Goal: Task Accomplishment & Management: Use online tool/utility

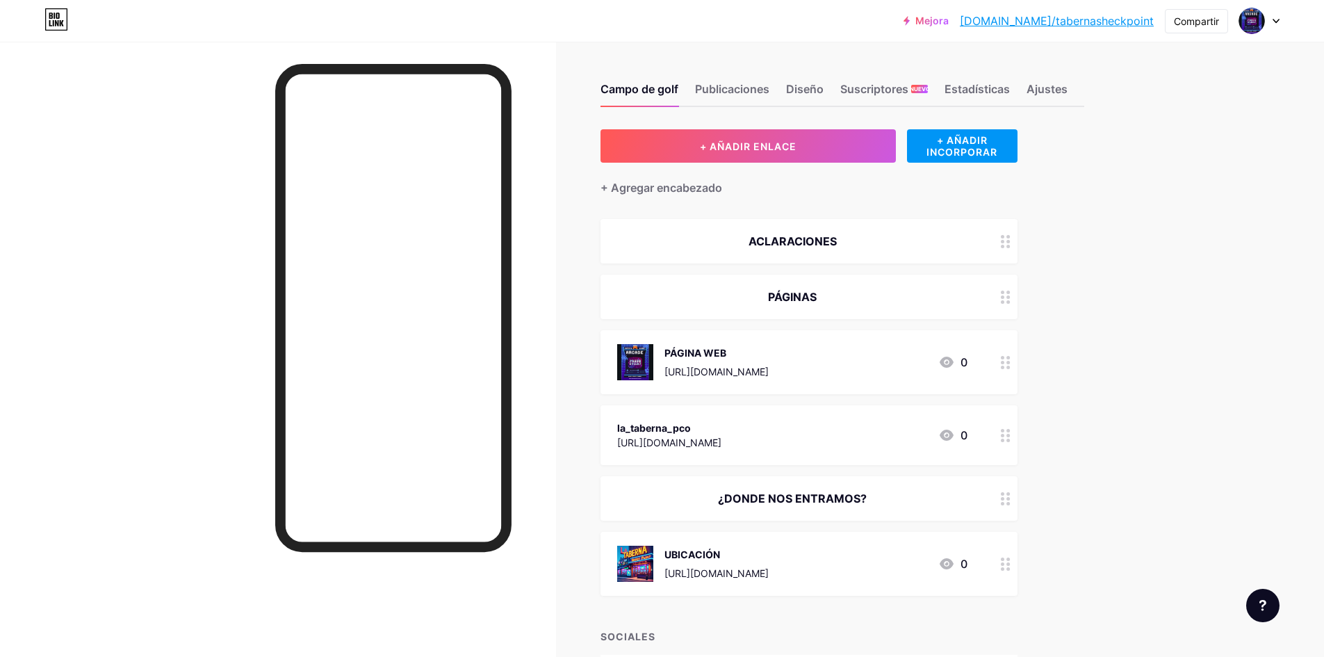
click at [698, 357] on font "PÁGINA WEB" at bounding box center [695, 353] width 62 height 12
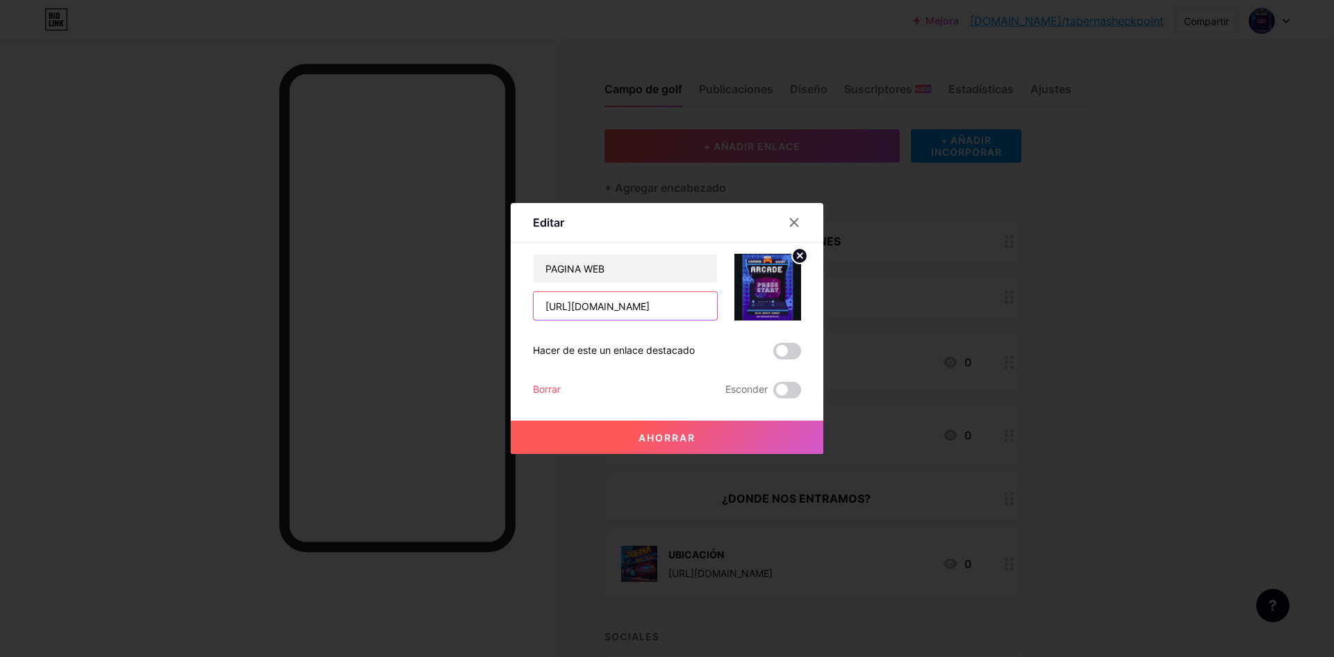
click at [680, 313] on input "[URL][DOMAIN_NAME]" at bounding box center [625, 306] width 183 height 28
drag, startPoint x: 698, startPoint y: 305, endPoint x: 388, endPoint y: 306, distance: 309.3
click at [388, 306] on div "Editar Contenido YouTube Reproduce videos de YouTube sin salir de tu página. AG…" at bounding box center [667, 328] width 1334 height 657
drag, startPoint x: 703, startPoint y: 306, endPoint x: 405, endPoint y: 316, distance: 297.6
click at [406, 316] on div "Editar Contenido YouTube Reproduce videos de YouTube sin salir de tu página. AG…" at bounding box center [667, 328] width 1334 height 657
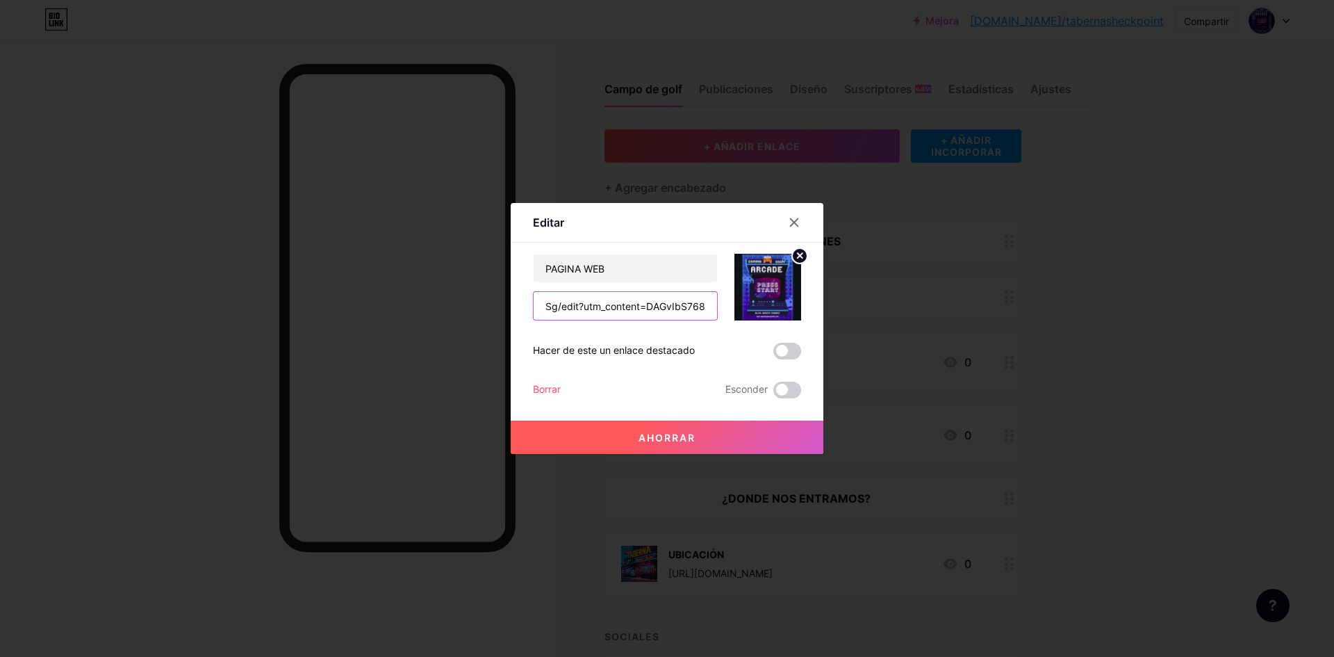
drag, startPoint x: 701, startPoint y: 307, endPoint x: 420, endPoint y: 301, distance: 280.1
click at [420, 301] on div "Editar Contenido YouTube Reproduce videos de YouTube sin salir de tu página. AG…" at bounding box center [667, 328] width 1334 height 657
drag, startPoint x: 705, startPoint y: 309, endPoint x: 509, endPoint y: 307, distance: 195.3
click at [511, 307] on div "Editar Contenido YouTube Reproduce videos de YouTube sin salir de tu página. AG…" at bounding box center [667, 328] width 313 height 251
drag, startPoint x: 709, startPoint y: 311, endPoint x: 552, endPoint y: 309, distance: 156.4
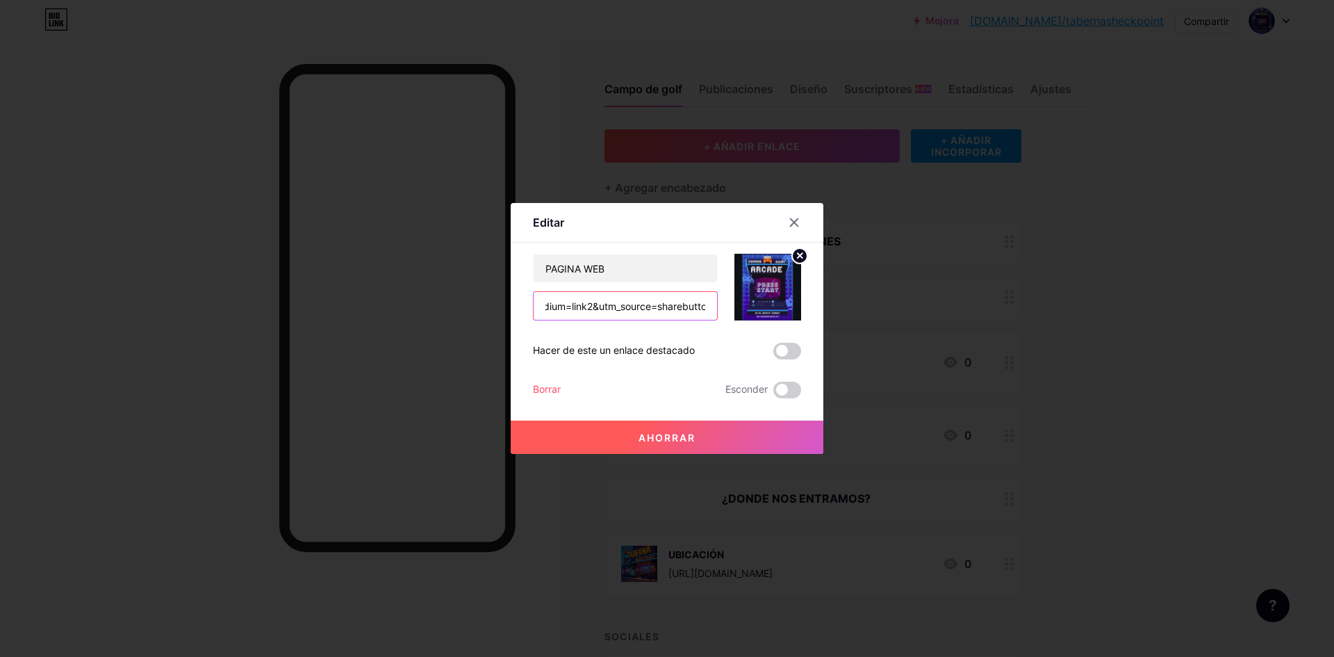
click at [552, 309] on input "_medium=link2&utm_source=sharebutton" at bounding box center [625, 306] width 183 height 28
type input "_mediutton"
drag, startPoint x: 603, startPoint y: 304, endPoint x: 480, endPoint y: 306, distance: 123.0
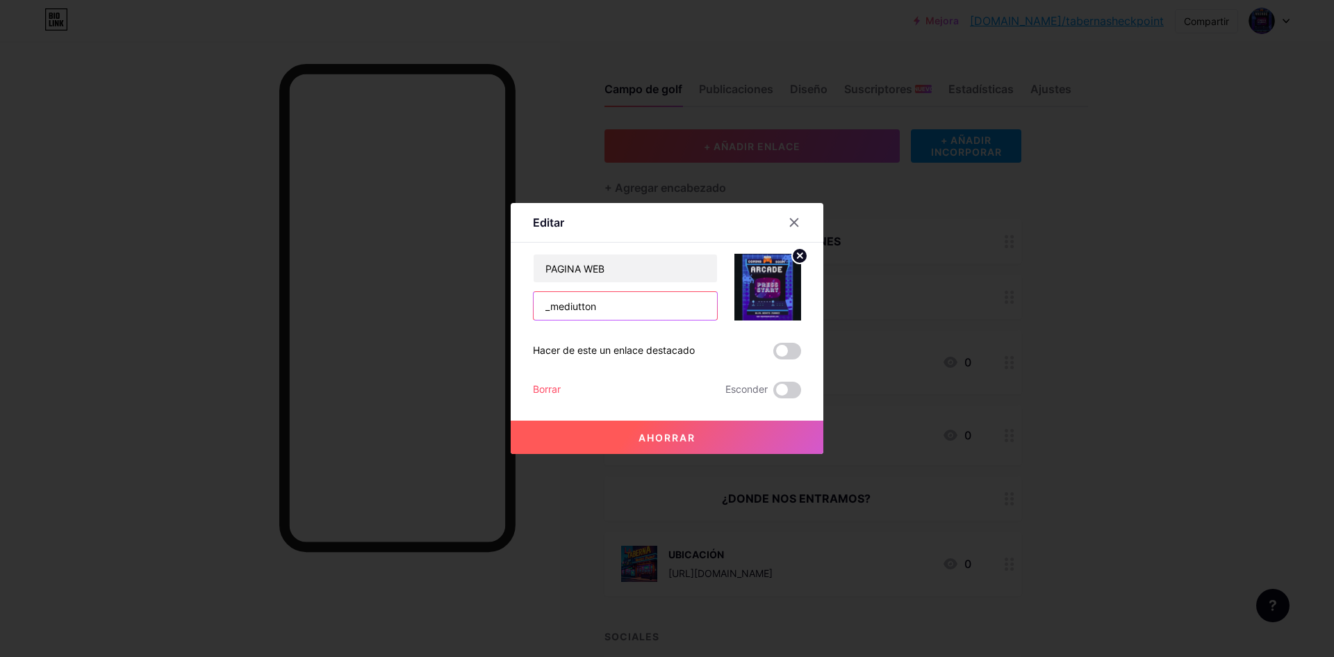
click at [480, 306] on div "Editar Contenido YouTube Reproduce videos de YouTube sin salir de tu página. AG…" at bounding box center [667, 328] width 1334 height 657
paste input "[URL][DOMAIN_NAME]"
click at [579, 311] on input "[URL][DOMAIN_NAME]" at bounding box center [625, 306] width 183 height 28
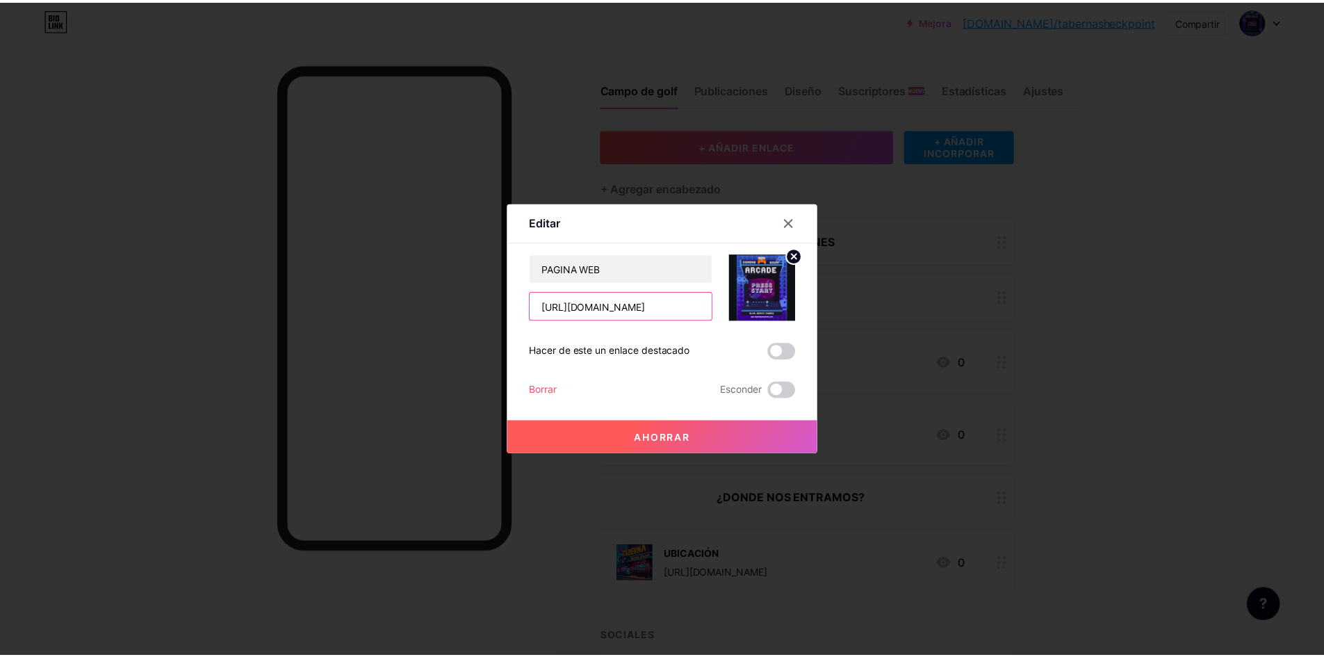
scroll to position [0, 0]
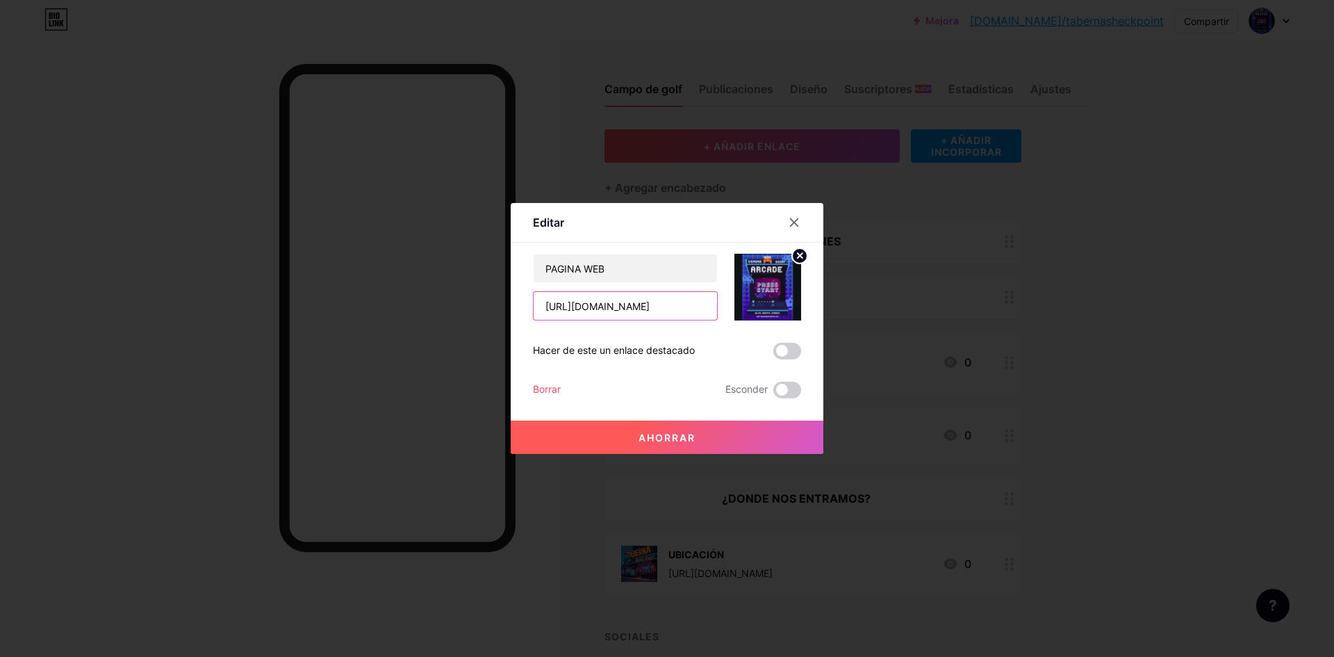
type input "[URL][DOMAIN_NAME]"
click at [649, 438] on font "Ahorrar" at bounding box center [667, 438] width 57 height 12
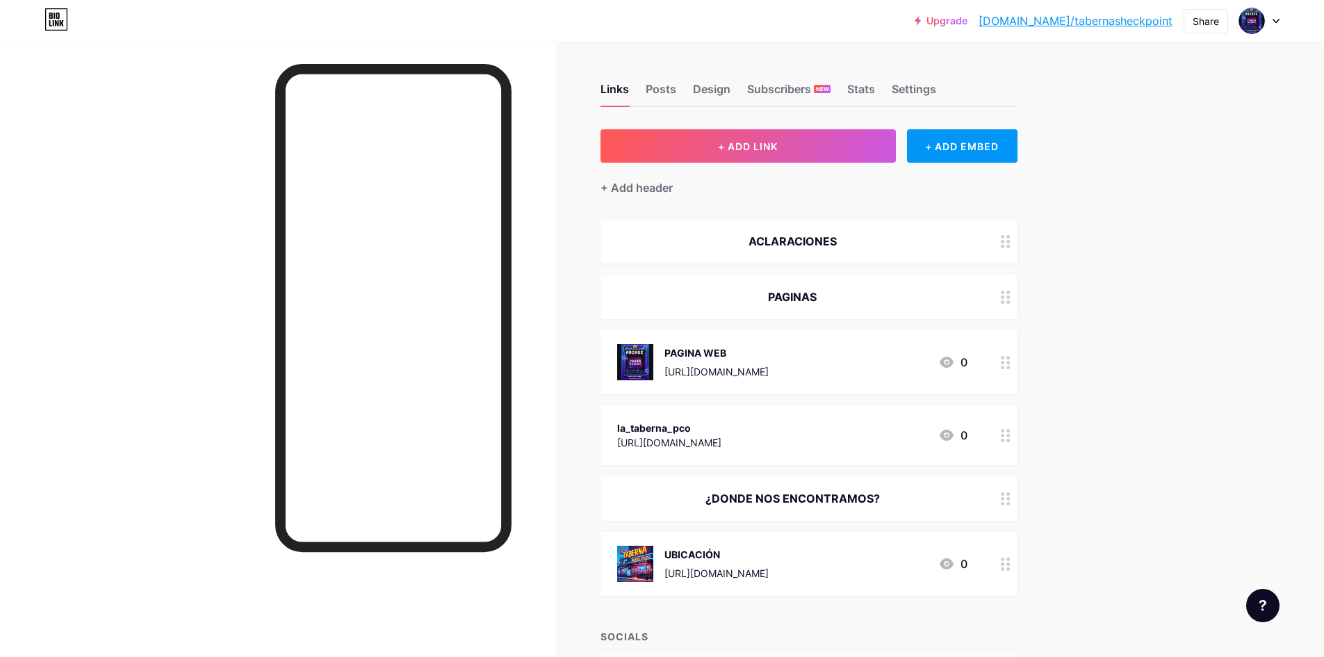
drag, startPoint x: 1251, startPoint y: 65, endPoint x: 1249, endPoint y: 54, distance: 11.3
click at [1251, 65] on div "Upgrade [DOMAIN_NAME]/tabern... [DOMAIN_NAME]/tabernasheckpoint Share Switch ac…" at bounding box center [662, 420] width 1324 height 841
click at [906, 90] on div "Settings" at bounding box center [914, 93] width 44 height 25
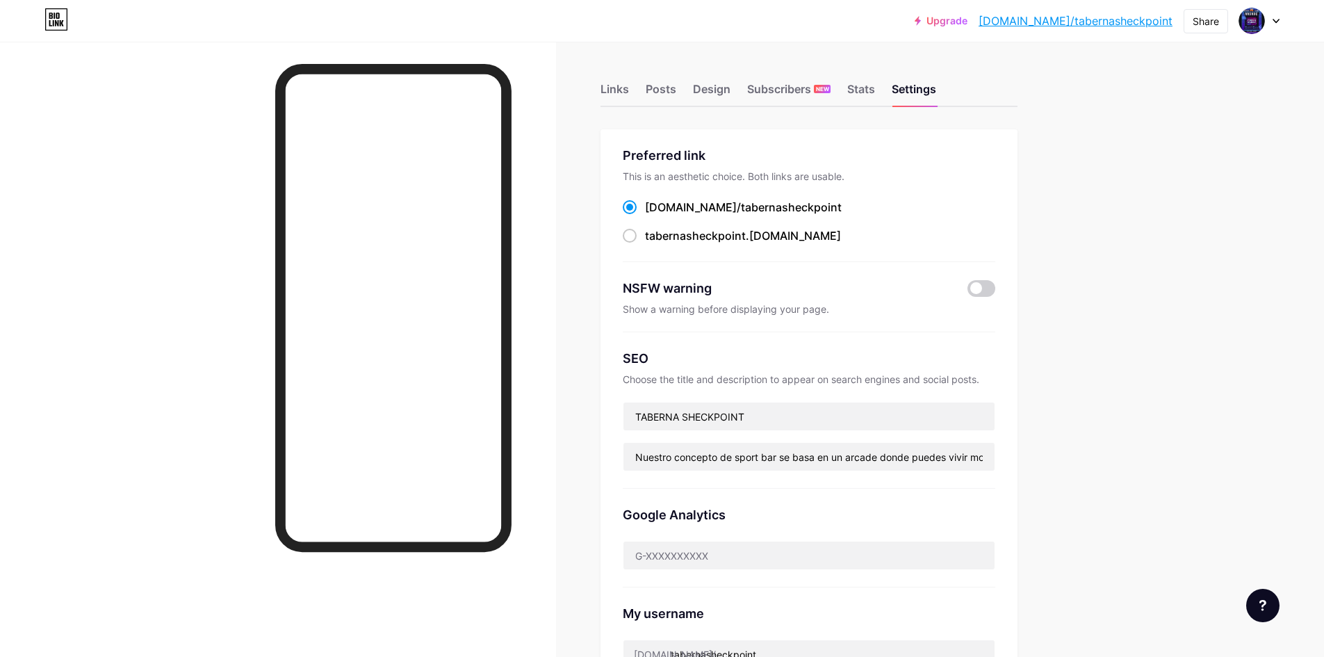
scroll to position [69, 0]
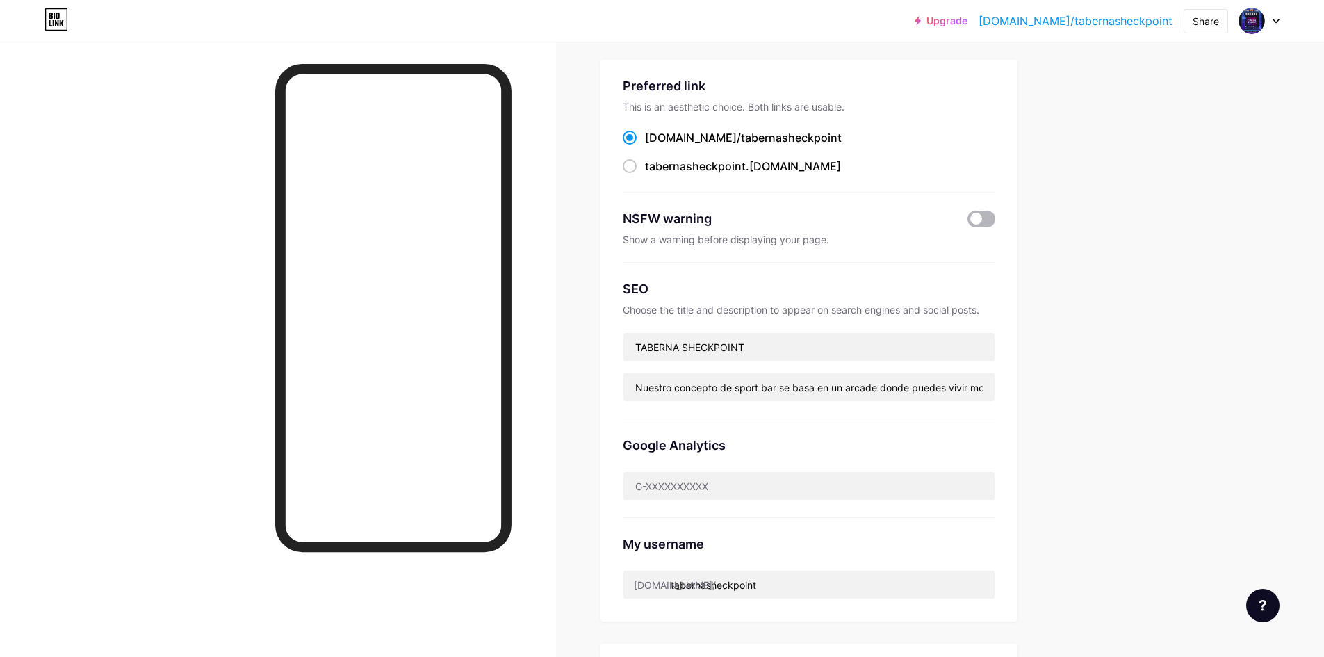
click at [989, 218] on span at bounding box center [981, 219] width 28 height 17
click at [967, 222] on input "checkbox" at bounding box center [967, 222] width 0 height 0
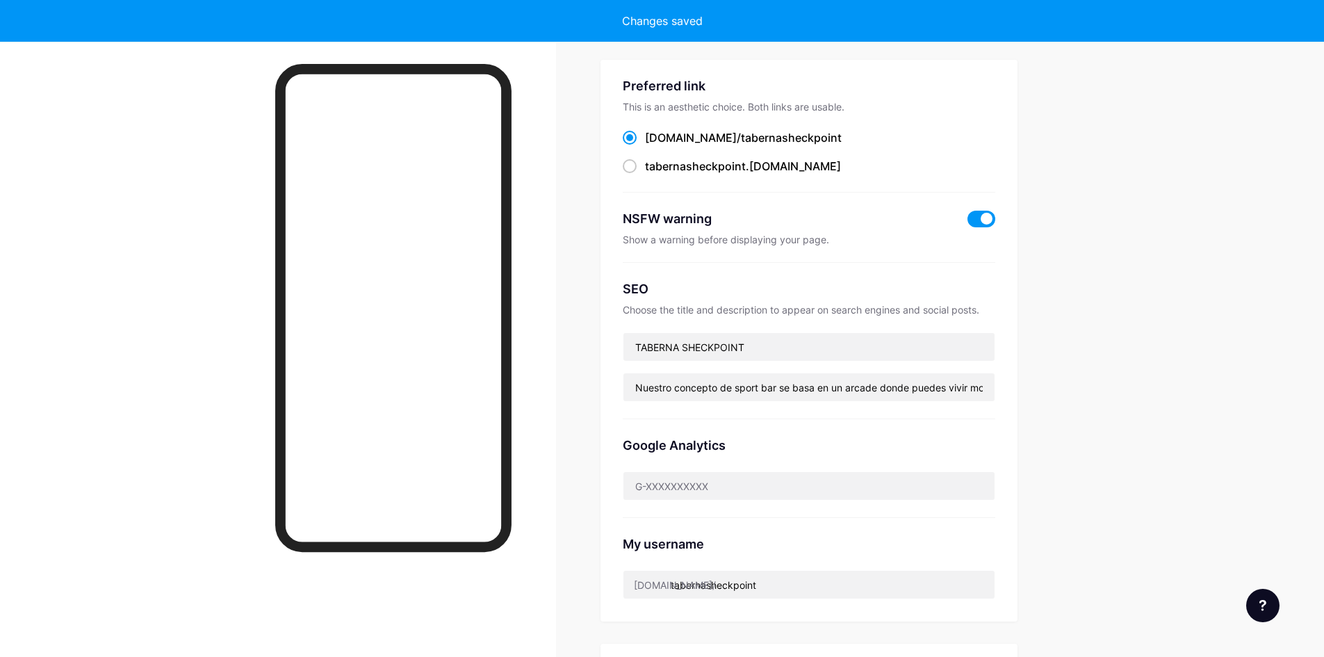
click at [989, 218] on span at bounding box center [981, 219] width 28 height 17
click at [967, 222] on input "checkbox" at bounding box center [967, 222] width 0 height 0
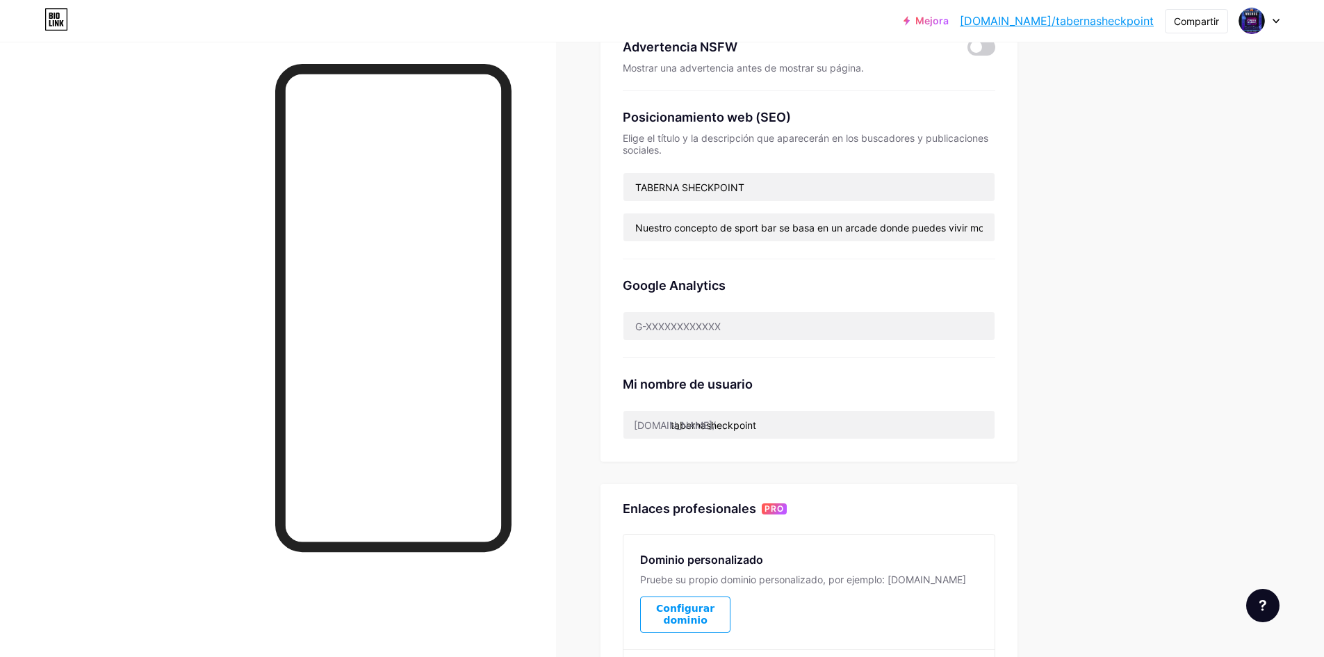
scroll to position [278, 0]
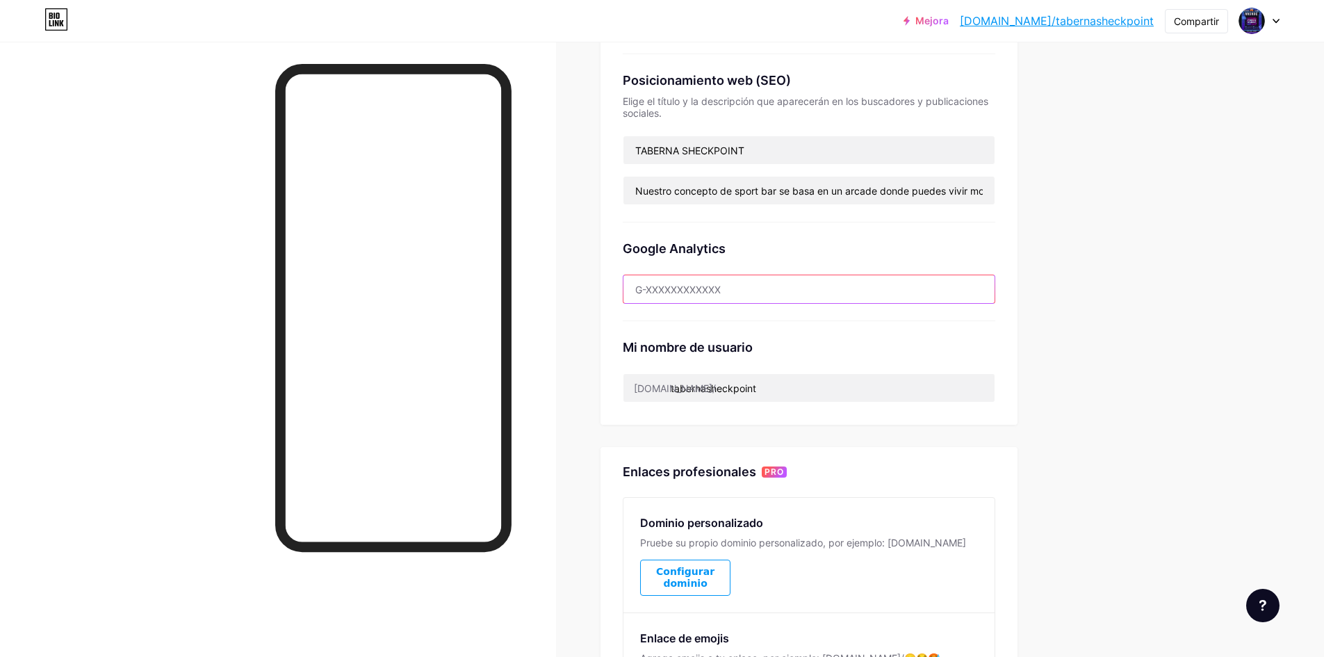
click at [769, 286] on input "text" at bounding box center [808, 289] width 371 height 28
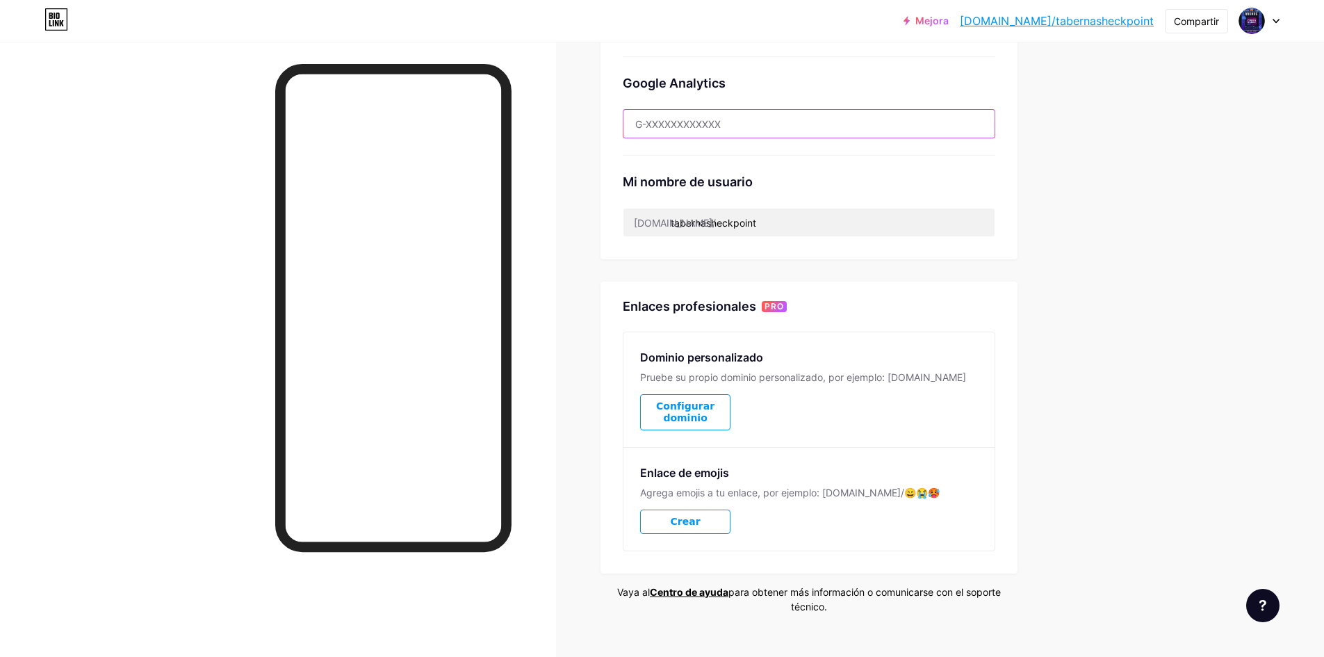
scroll to position [457, 0]
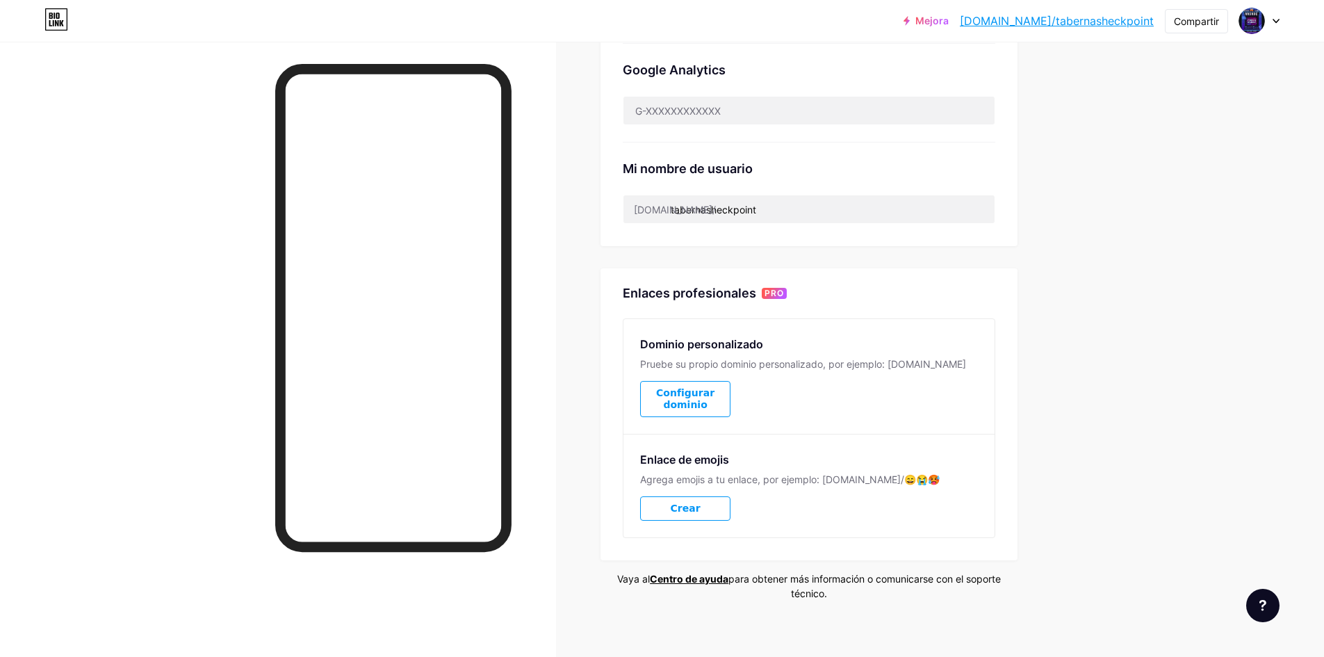
click at [714, 398] on font "Configurar dominio" at bounding box center [685, 398] width 58 height 23
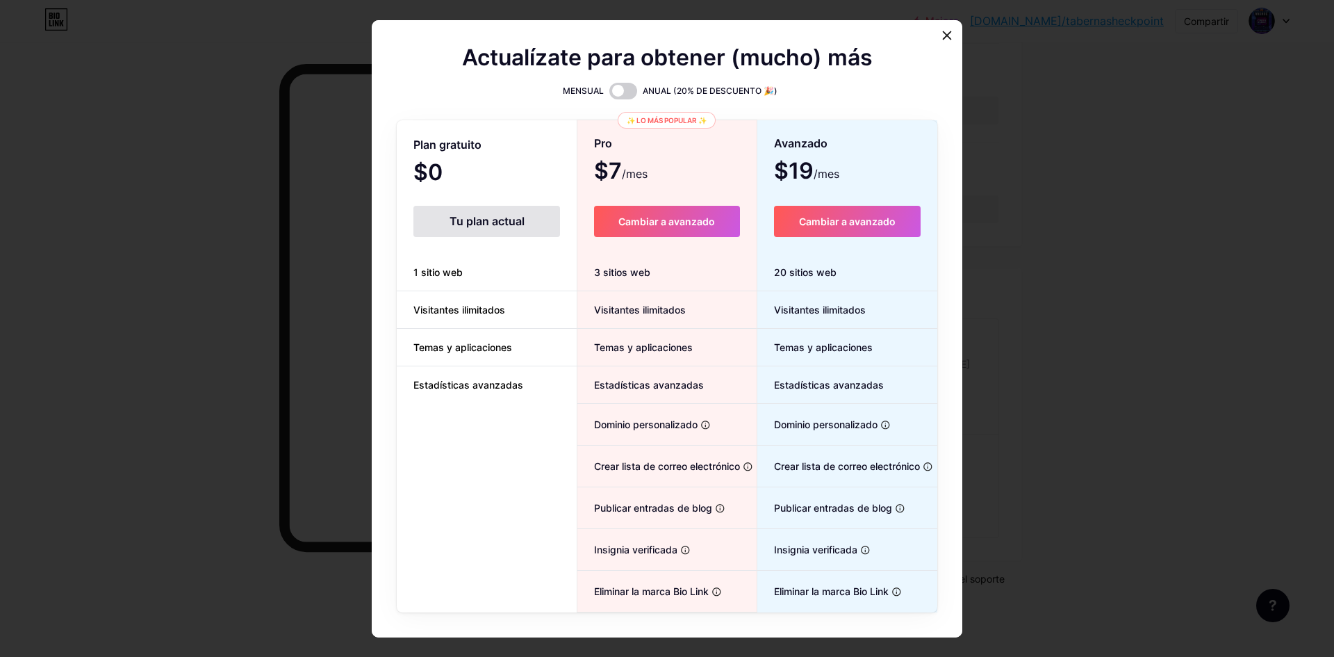
click at [516, 215] on font "Tu plan actual" at bounding box center [487, 221] width 75 height 14
click at [480, 318] on li "Visitantes ilimitados" at bounding box center [487, 310] width 180 height 38
click at [942, 33] on icon at bounding box center [947, 35] width 11 height 11
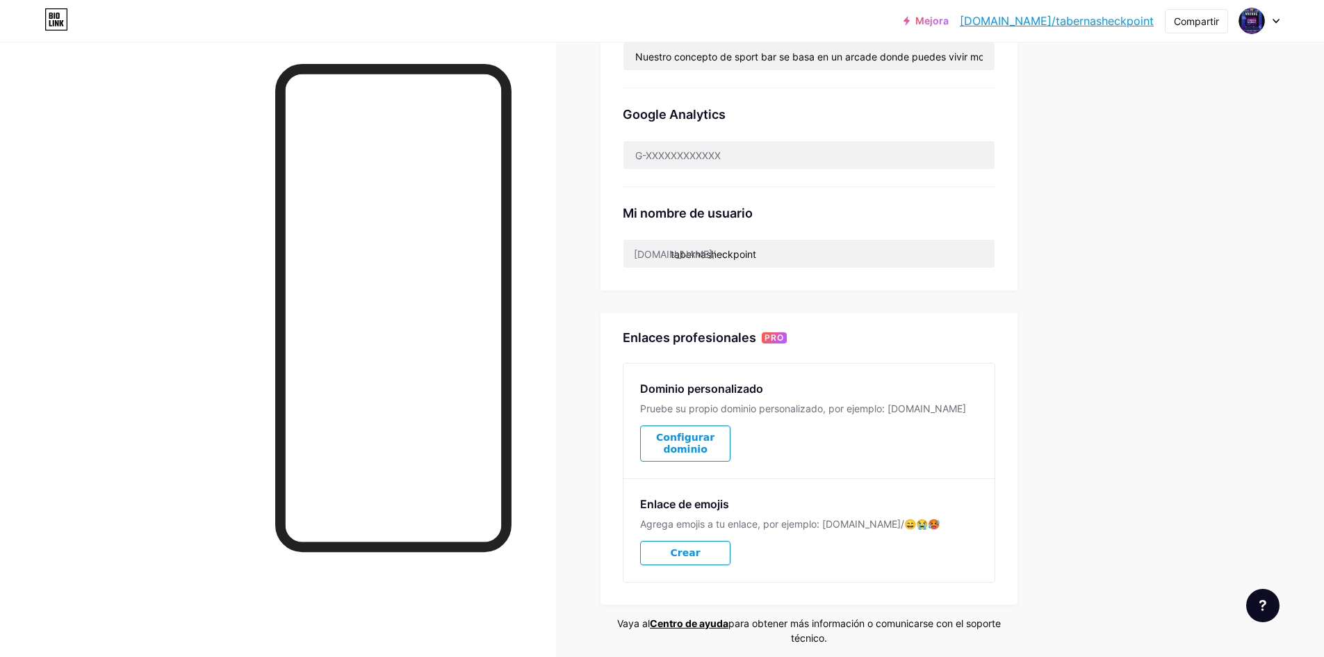
scroll to position [387, 0]
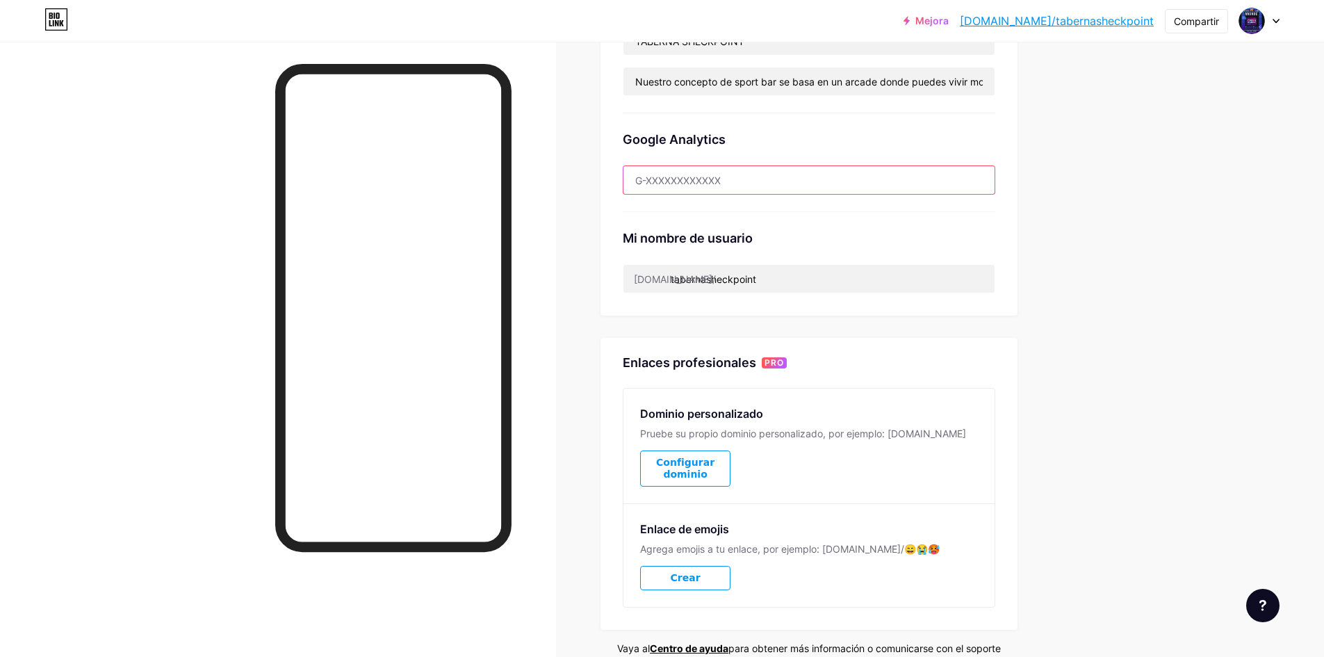
click at [821, 184] on input "text" at bounding box center [808, 180] width 371 height 28
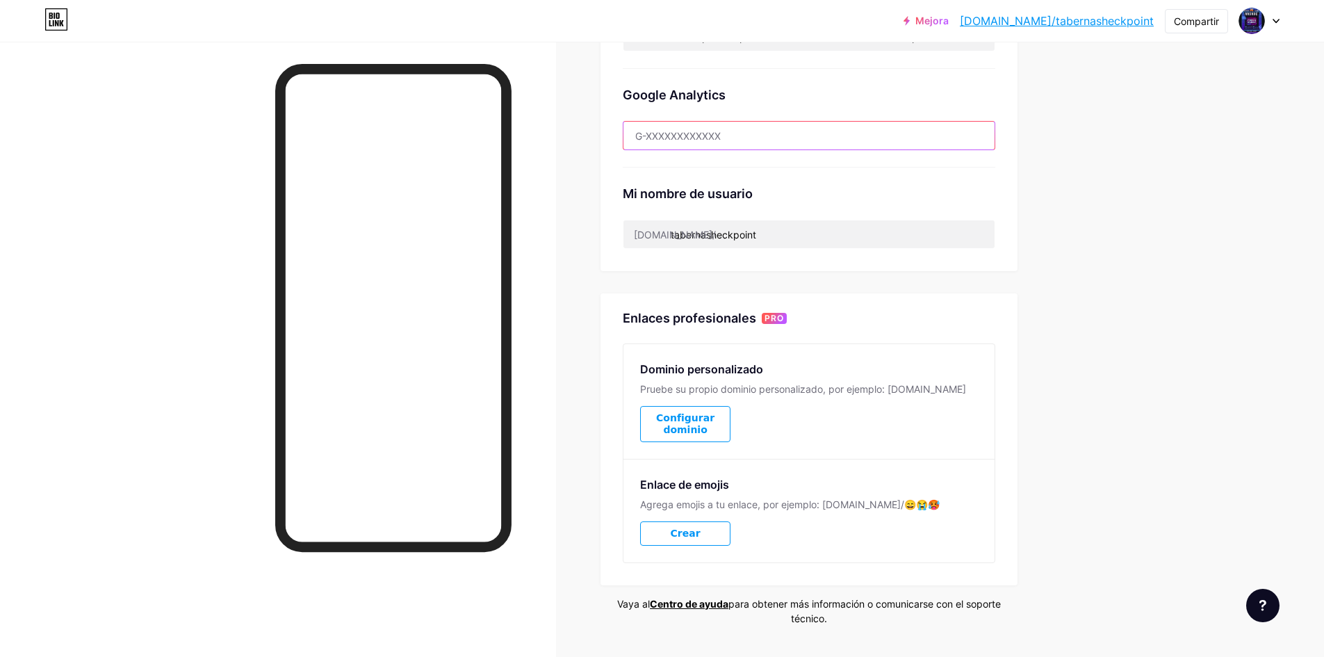
scroll to position [457, 0]
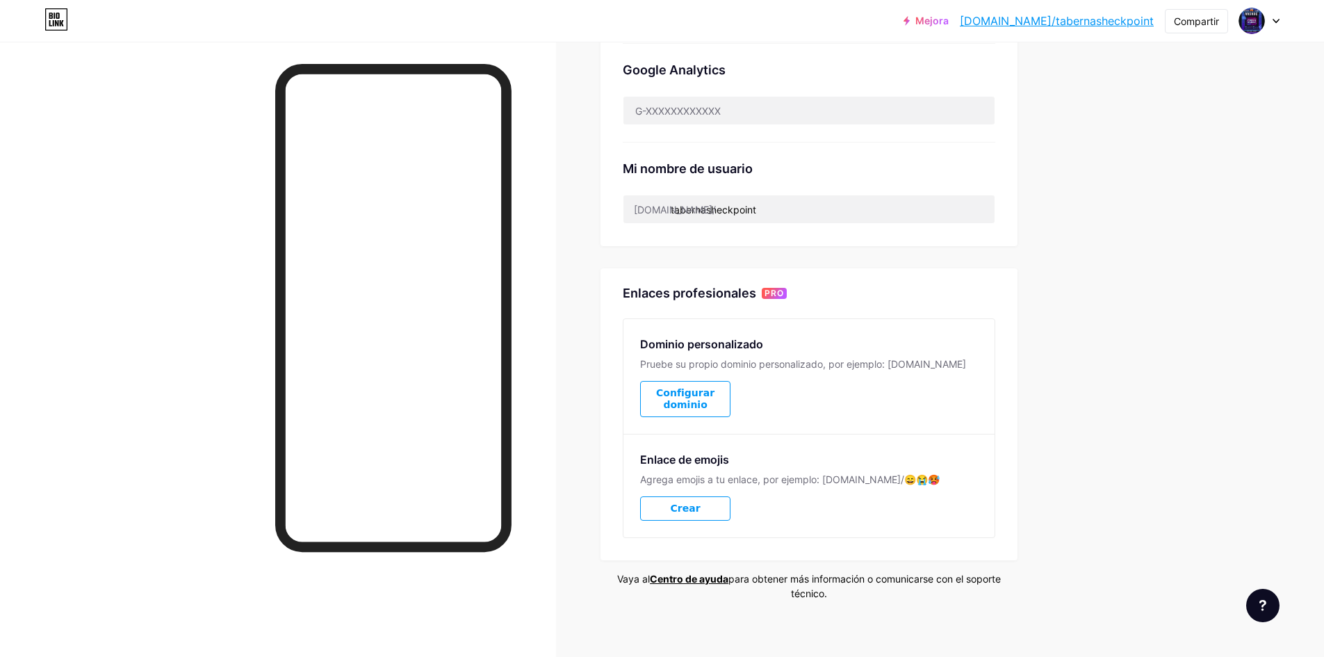
click at [707, 507] on button "Crear" at bounding box center [685, 508] width 90 height 24
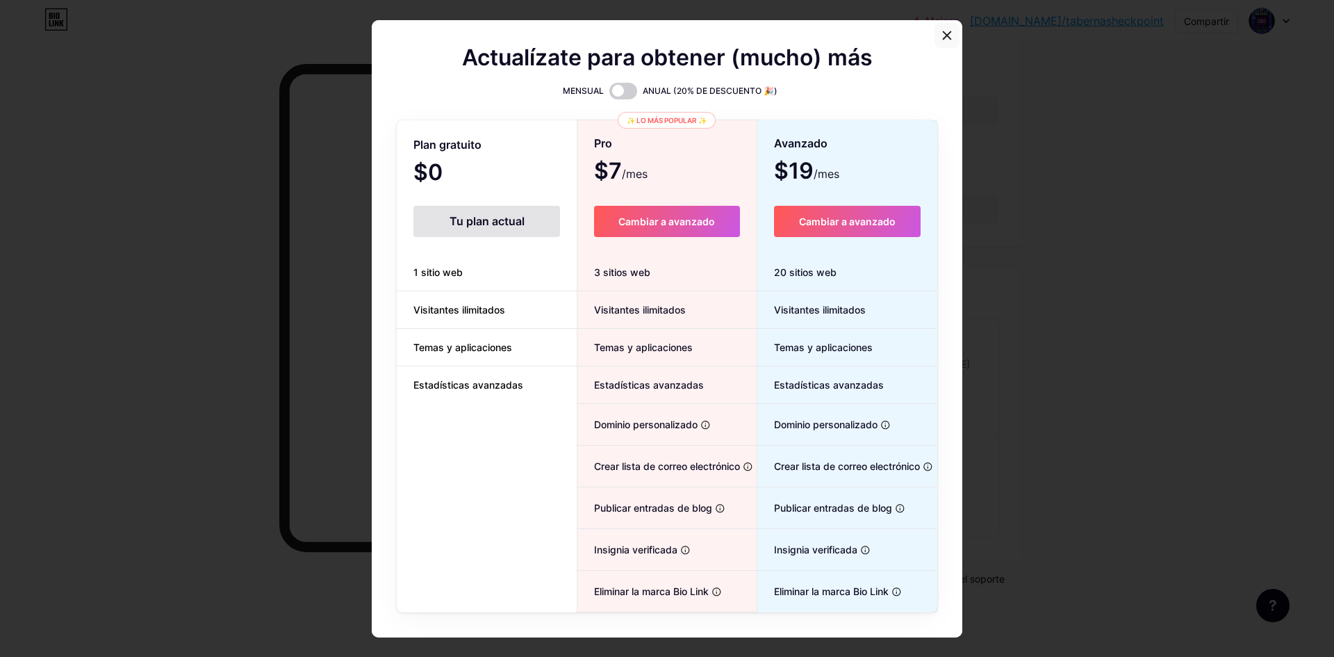
click at [935, 28] on div at bounding box center [947, 35] width 25 height 25
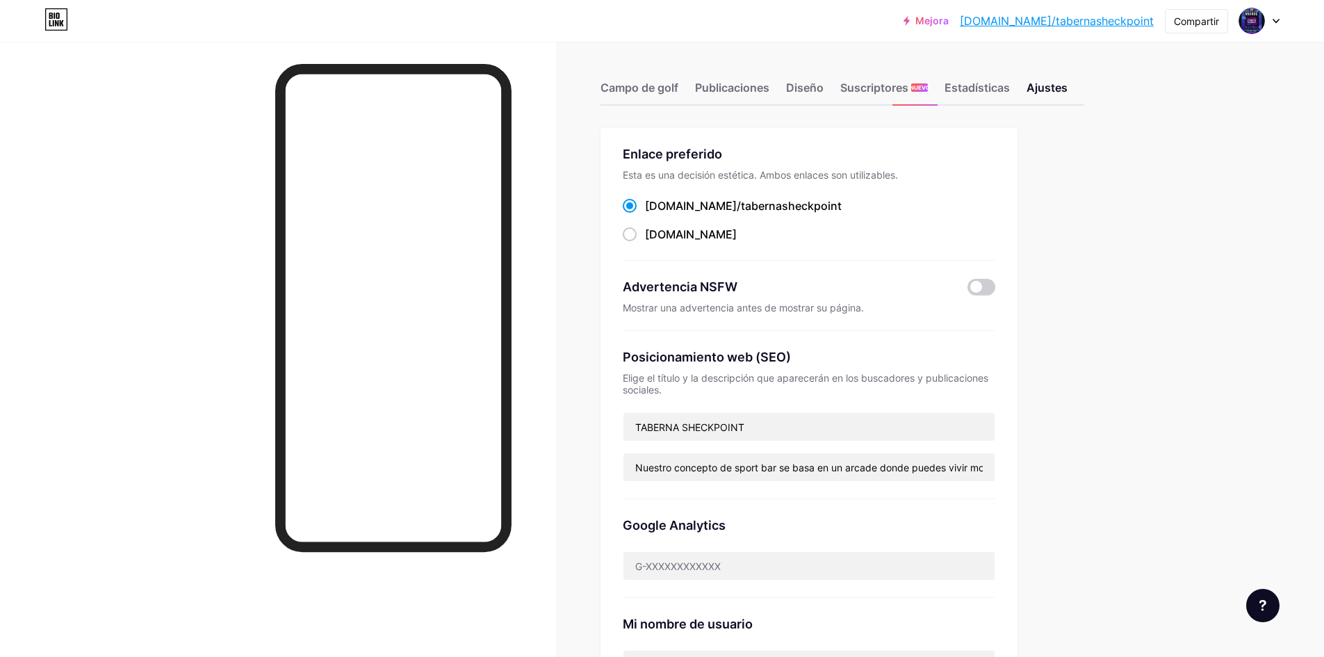
scroll to position [0, 0]
click at [662, 95] on font "Campo de golf" at bounding box center [639, 89] width 78 height 14
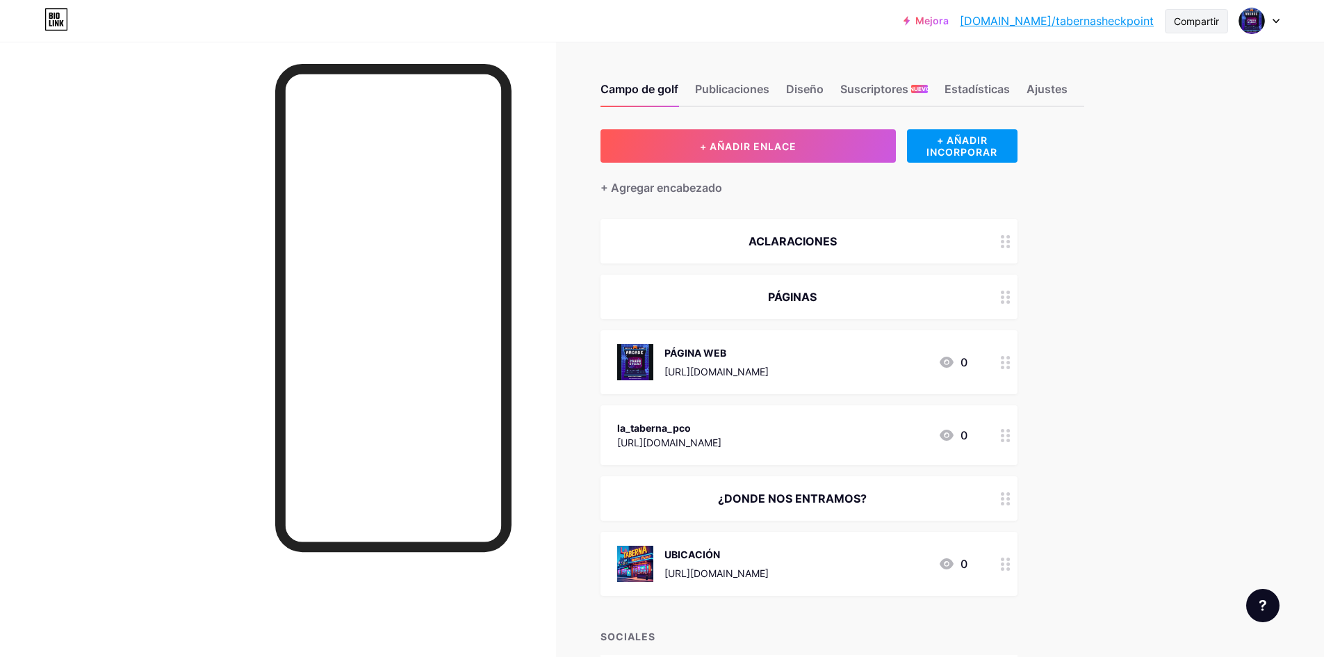
click at [1190, 24] on font "Compartir" at bounding box center [1196, 21] width 45 height 12
click at [1115, 68] on font "Copiar enlace" at bounding box center [1103, 71] width 76 height 13
click at [769, 368] on font "[URL][DOMAIN_NAME]" at bounding box center [716, 372] width 104 height 12
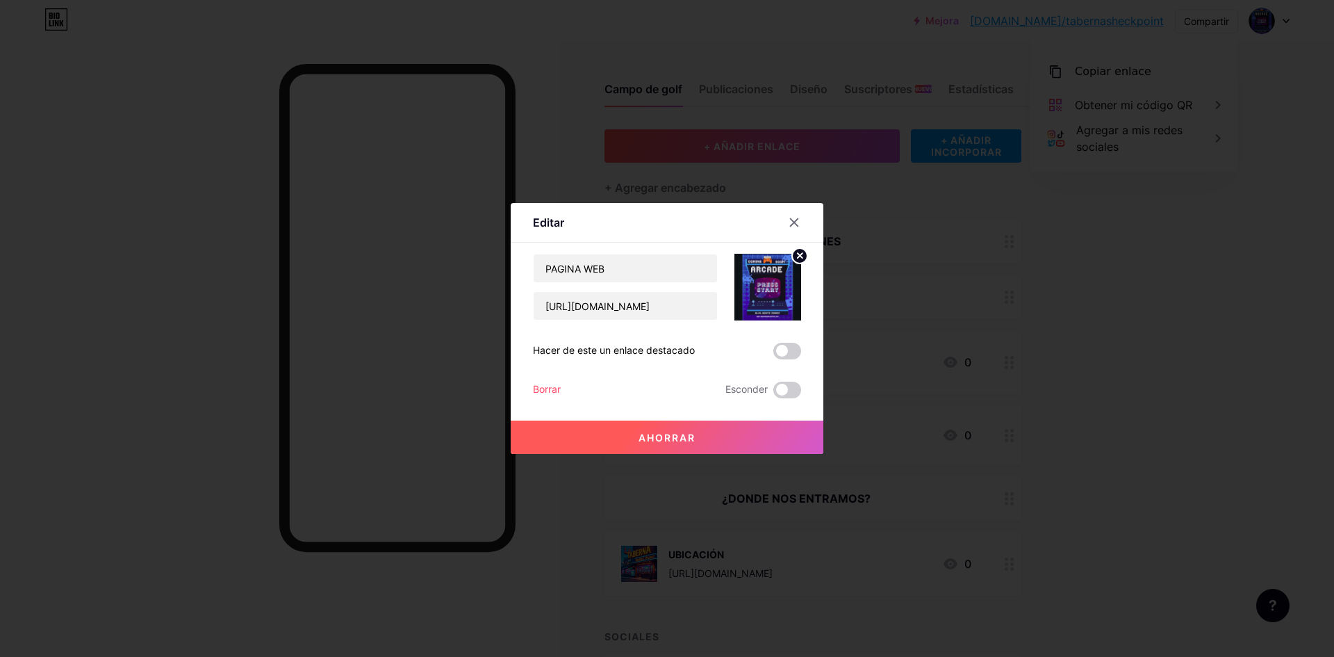
click at [791, 224] on icon at bounding box center [795, 223] width 8 height 8
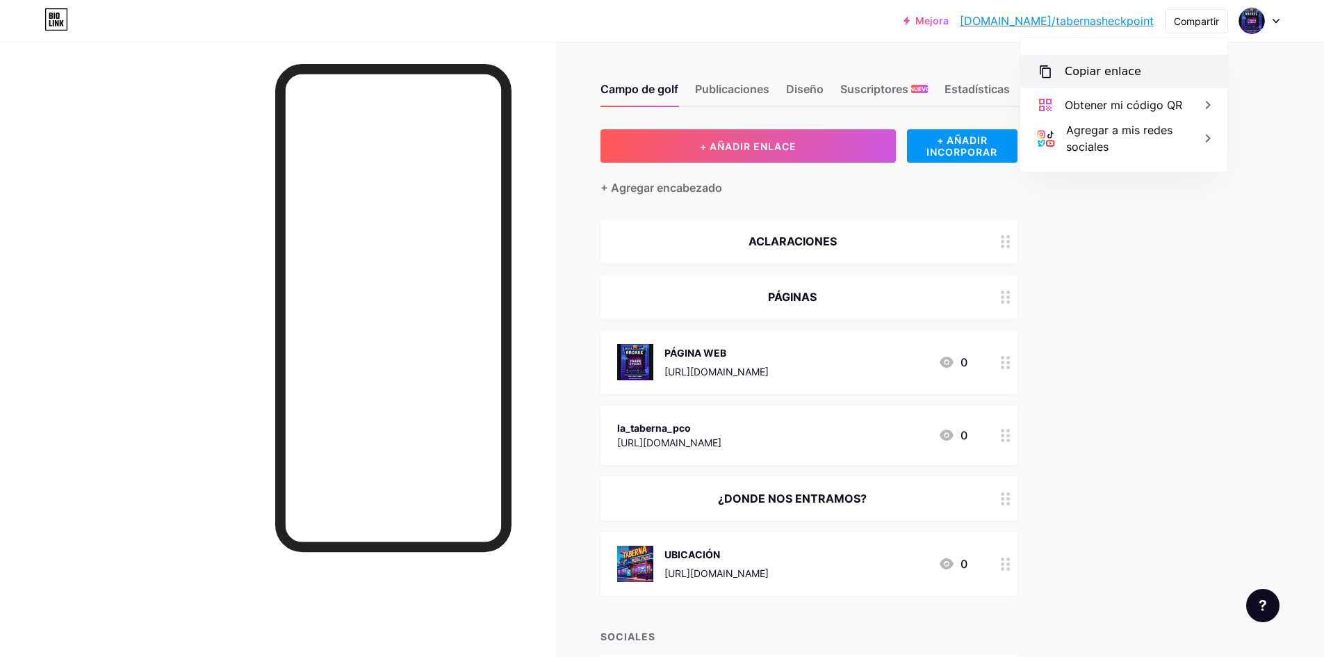
click at [1051, 72] on icon at bounding box center [1045, 71] width 17 height 17
click at [804, 238] on font "ACLARACIONES" at bounding box center [792, 241] width 88 height 14
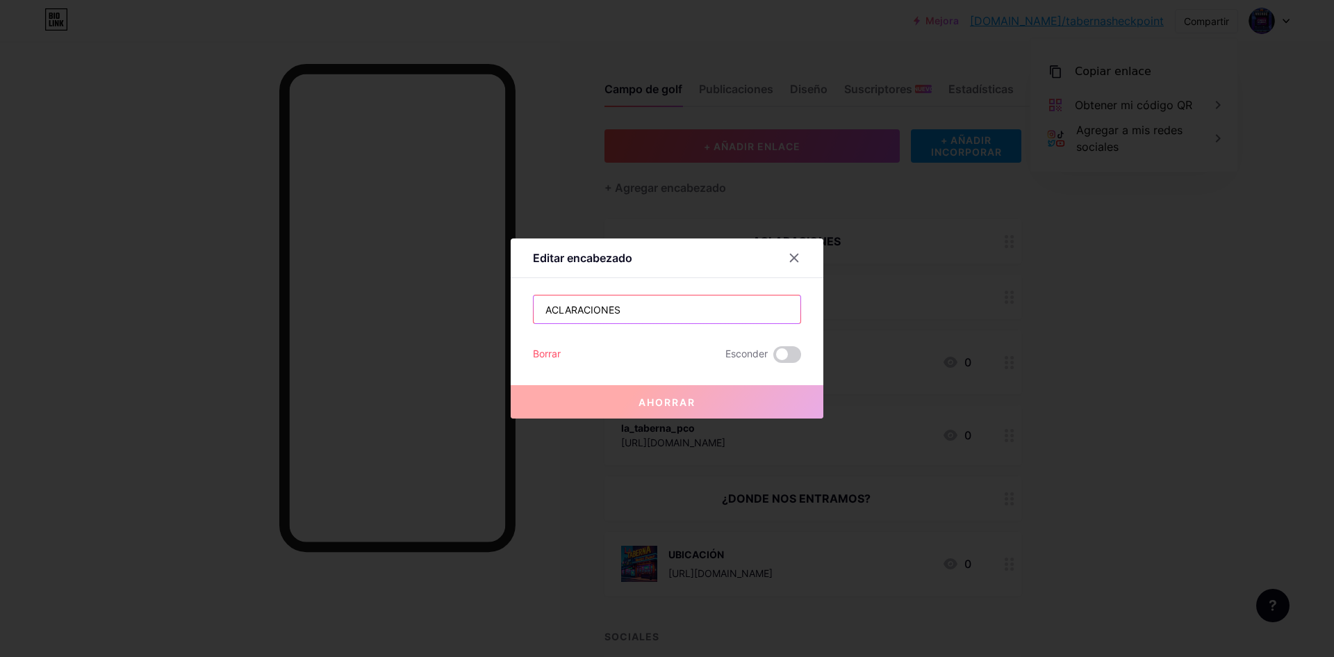
drag, startPoint x: 689, startPoint y: 305, endPoint x: 459, endPoint y: 344, distance: 232.6
click at [459, 344] on div "Editar encabezado ACLARACIONES Borrar Esconder Ahorrar" at bounding box center [667, 328] width 1334 height 657
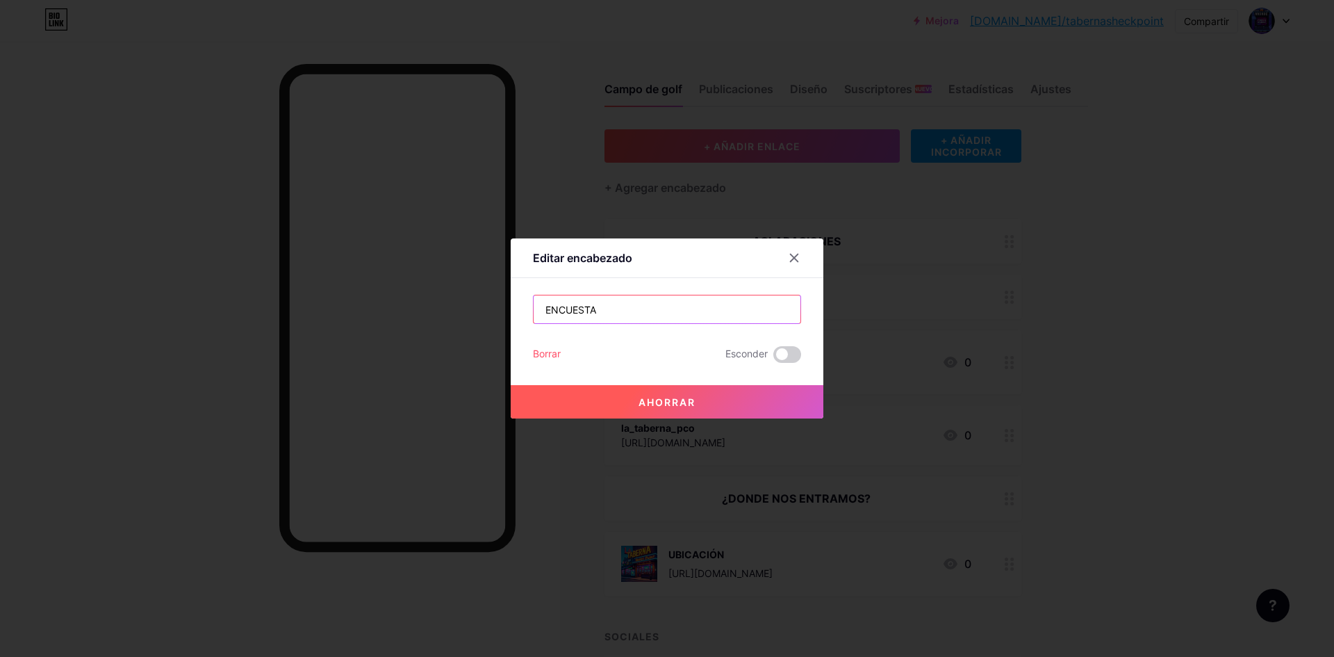
type input "ENCUESTA"
click at [710, 400] on button "Ahorrar" at bounding box center [667, 401] width 313 height 33
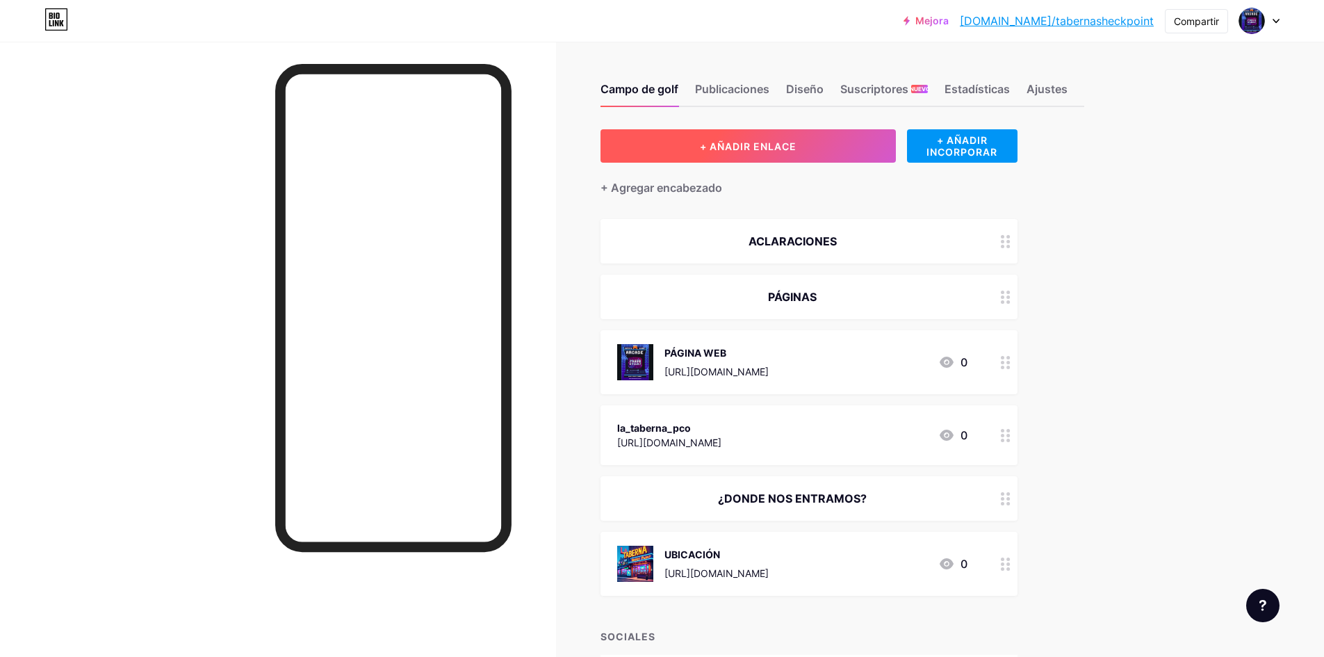
click at [785, 142] on font "+ AÑADIR ENLACE" at bounding box center [748, 146] width 97 height 12
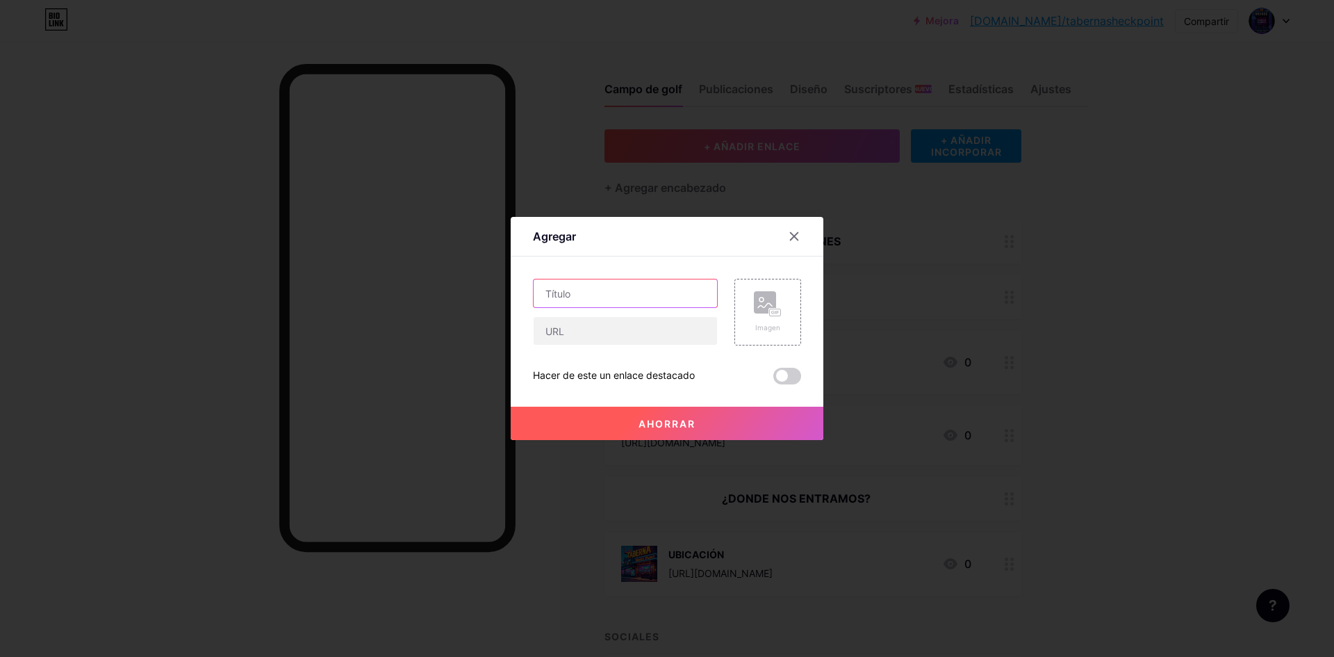
click at [598, 290] on input "text" at bounding box center [625, 293] width 183 height 28
type input "E"
click at [783, 238] on div at bounding box center [794, 236] width 25 height 25
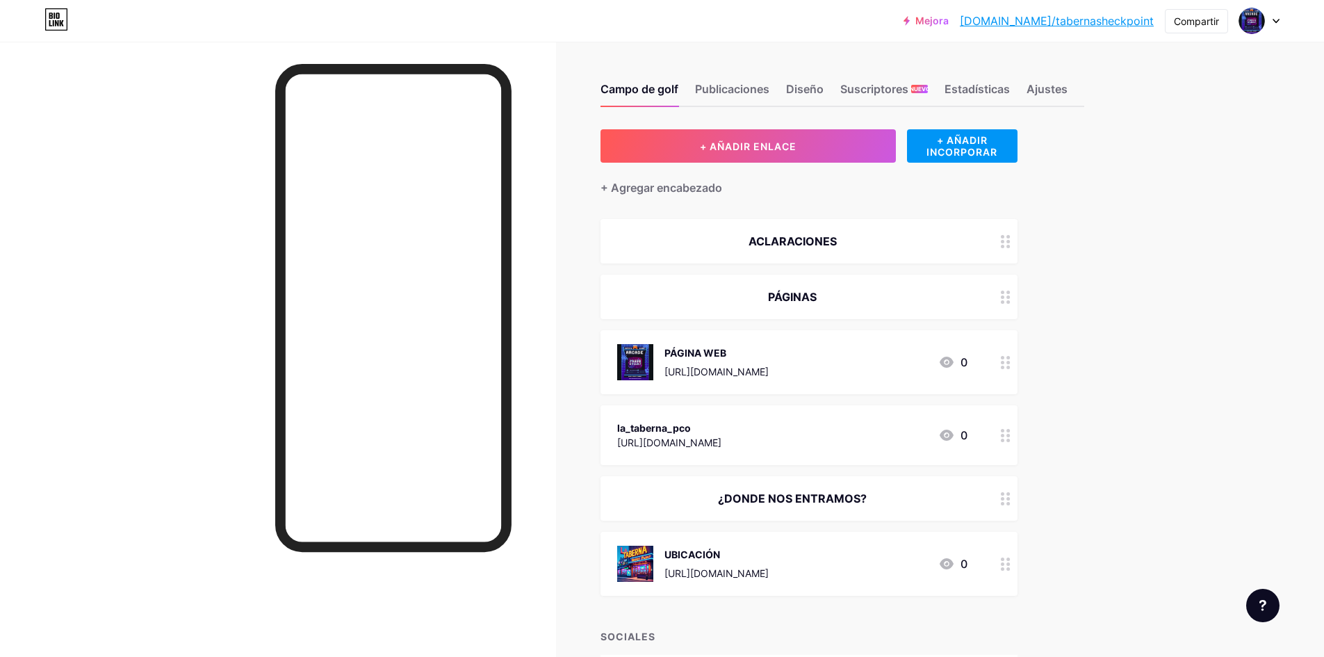
click at [792, 243] on font "ACLARACIONES" at bounding box center [792, 241] width 88 height 14
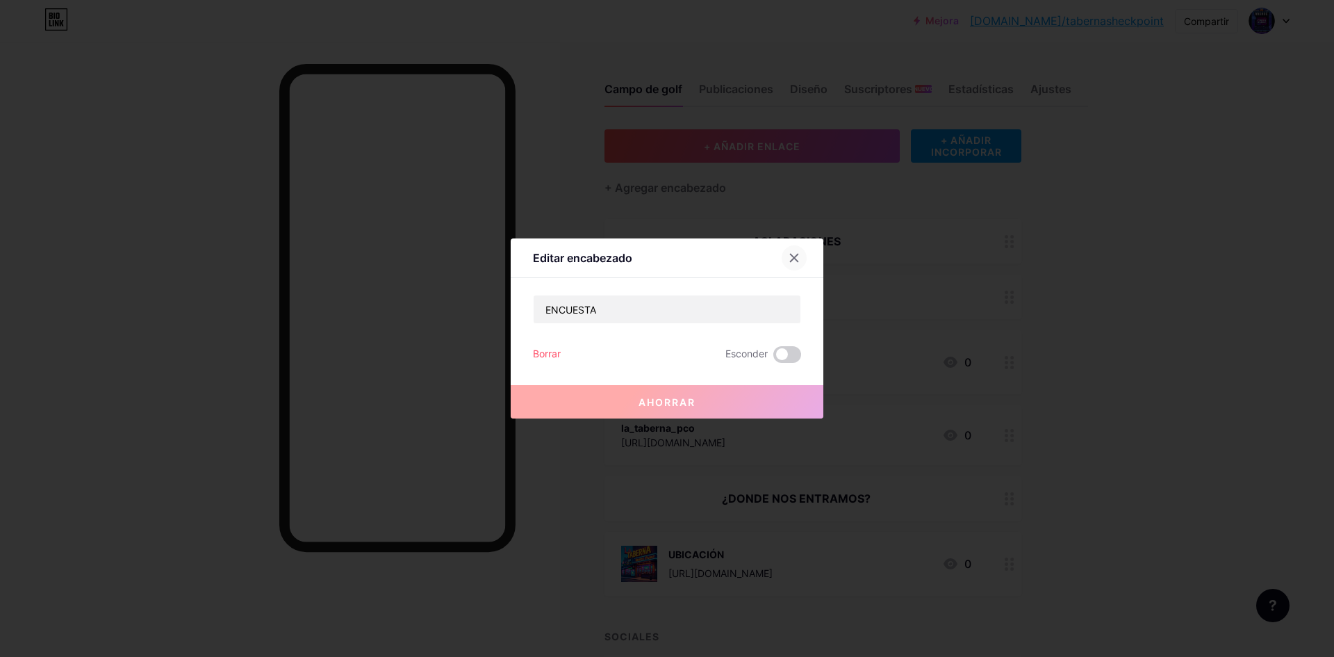
click at [782, 254] on div at bounding box center [794, 257] width 25 height 25
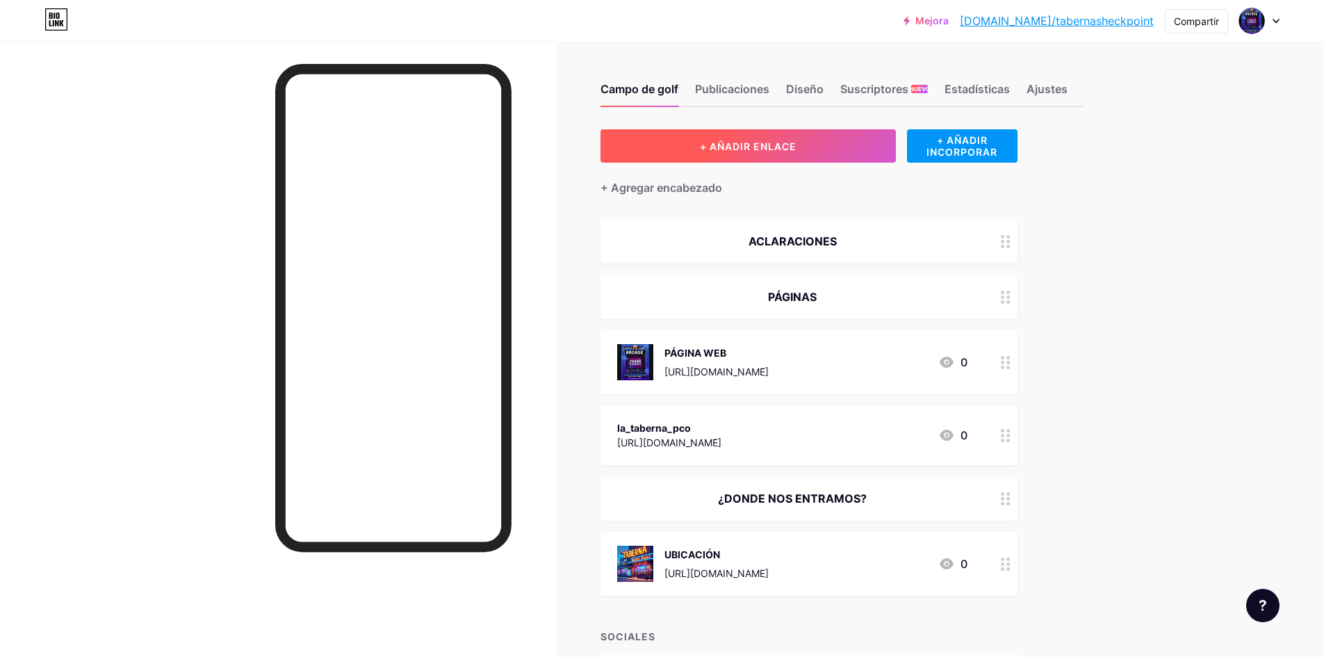
click at [779, 148] on font "+ AÑADIR ENLACE" at bounding box center [748, 146] width 97 height 12
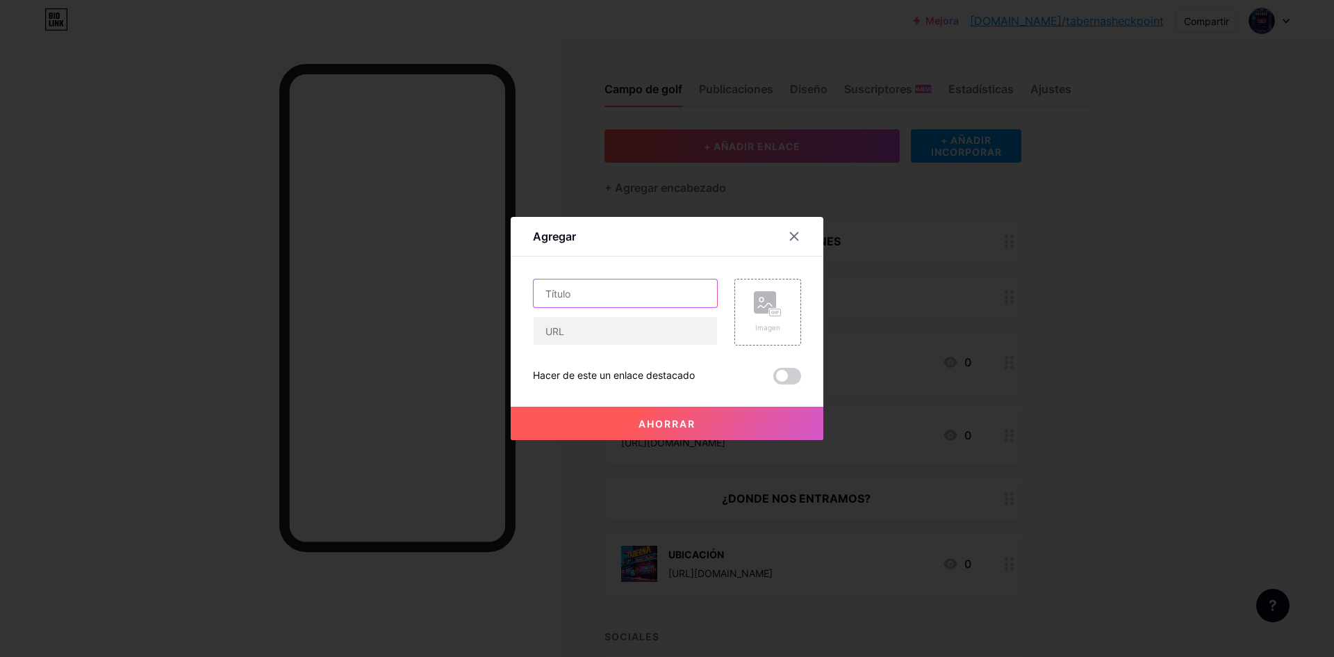
click at [635, 296] on input "text" at bounding box center [625, 293] width 183 height 28
type input "SUPER ENCUESTA"
click at [603, 329] on input "text" at bounding box center [625, 331] width 183 height 28
paste input "[URL][DOMAIN_NAME]"
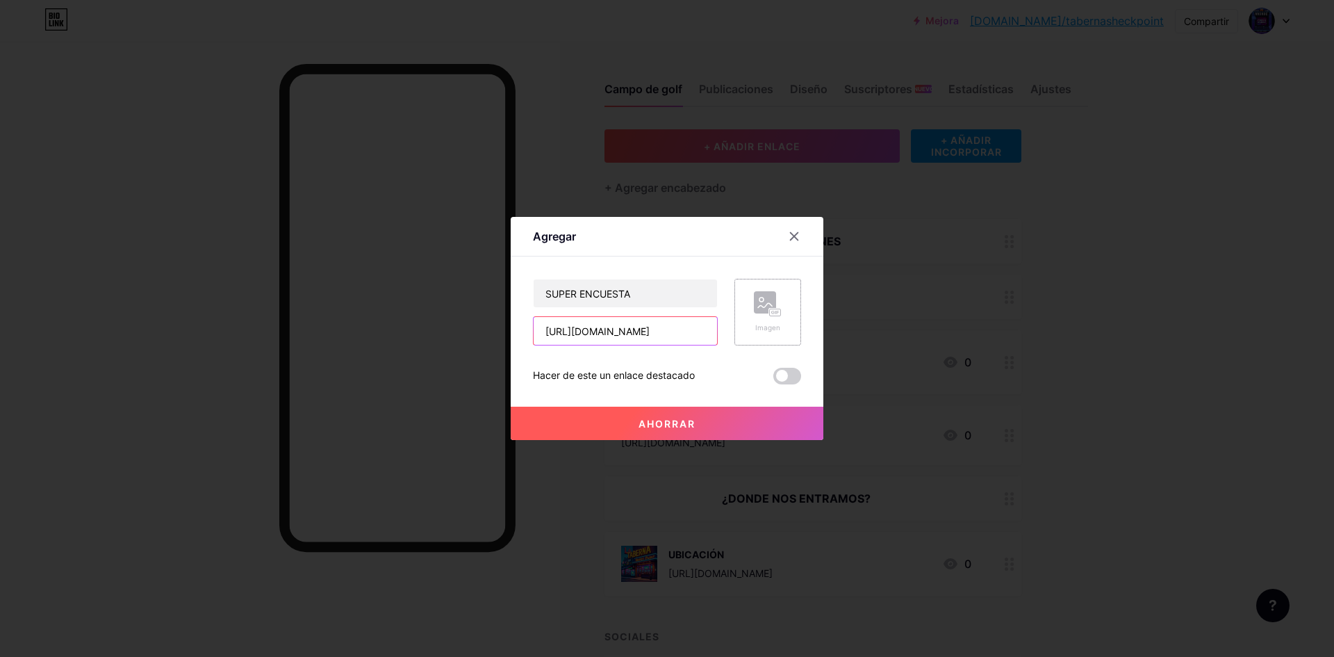
type input "[URL][DOMAIN_NAME]"
click at [754, 313] on rect at bounding box center [765, 302] width 22 height 22
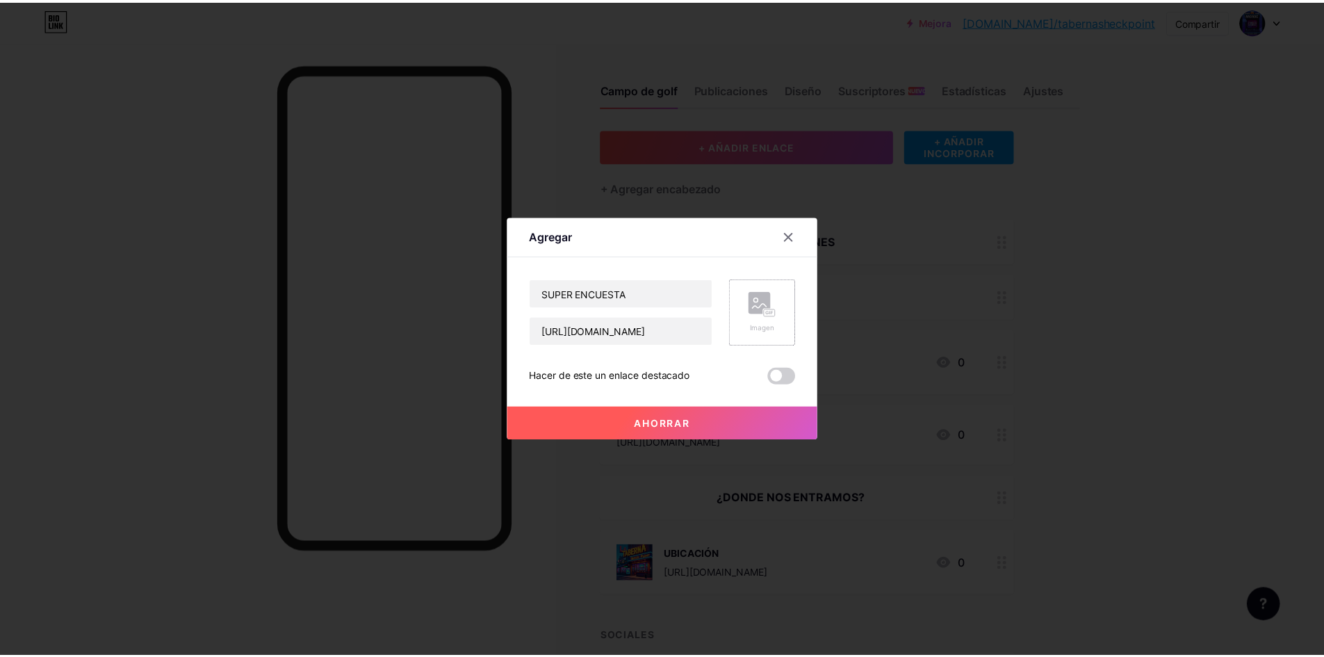
scroll to position [0, 0]
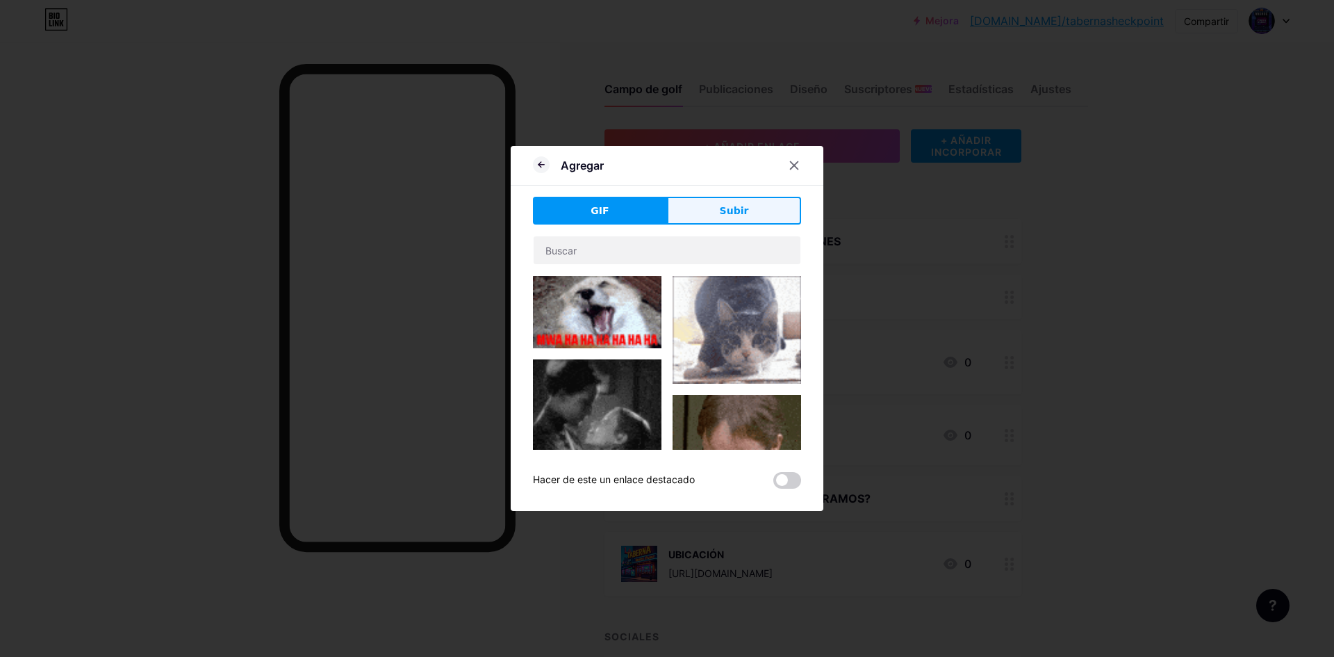
click at [710, 218] on button "Subir" at bounding box center [734, 211] width 134 height 28
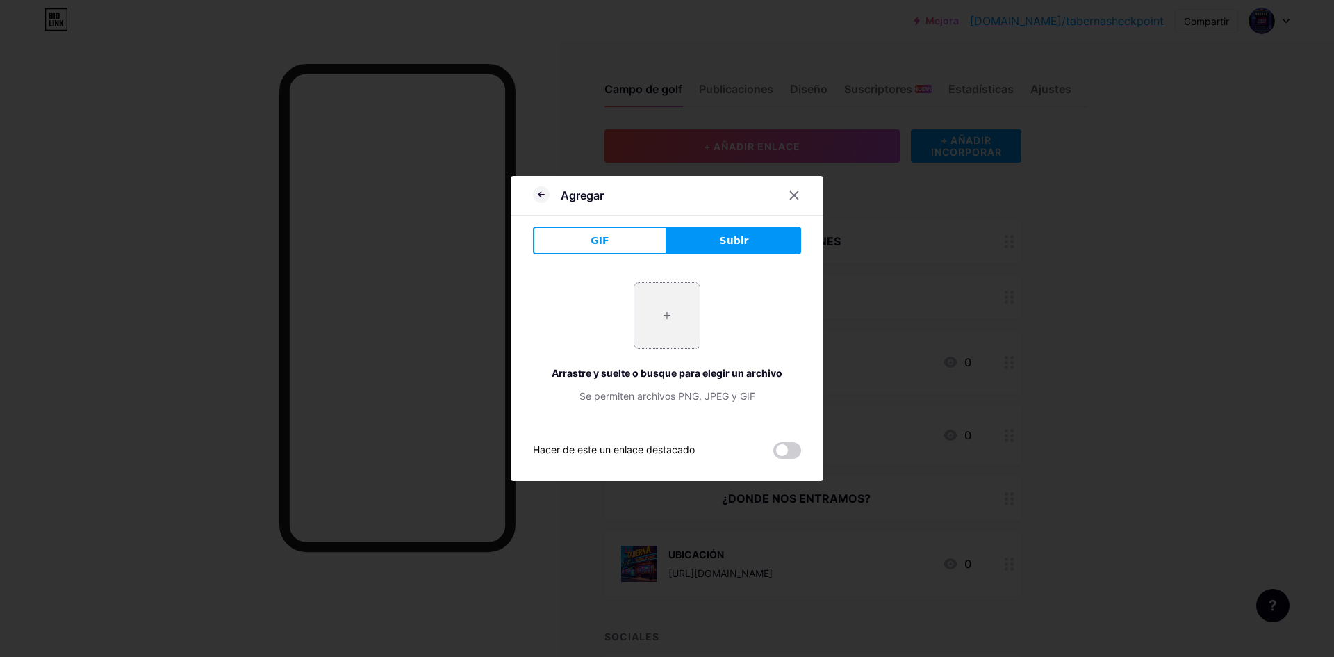
click at [651, 308] on input "file" at bounding box center [666, 315] width 65 height 65
type input "C:\fakepath\super-smash-bros-review-image-1200x688.jpg"
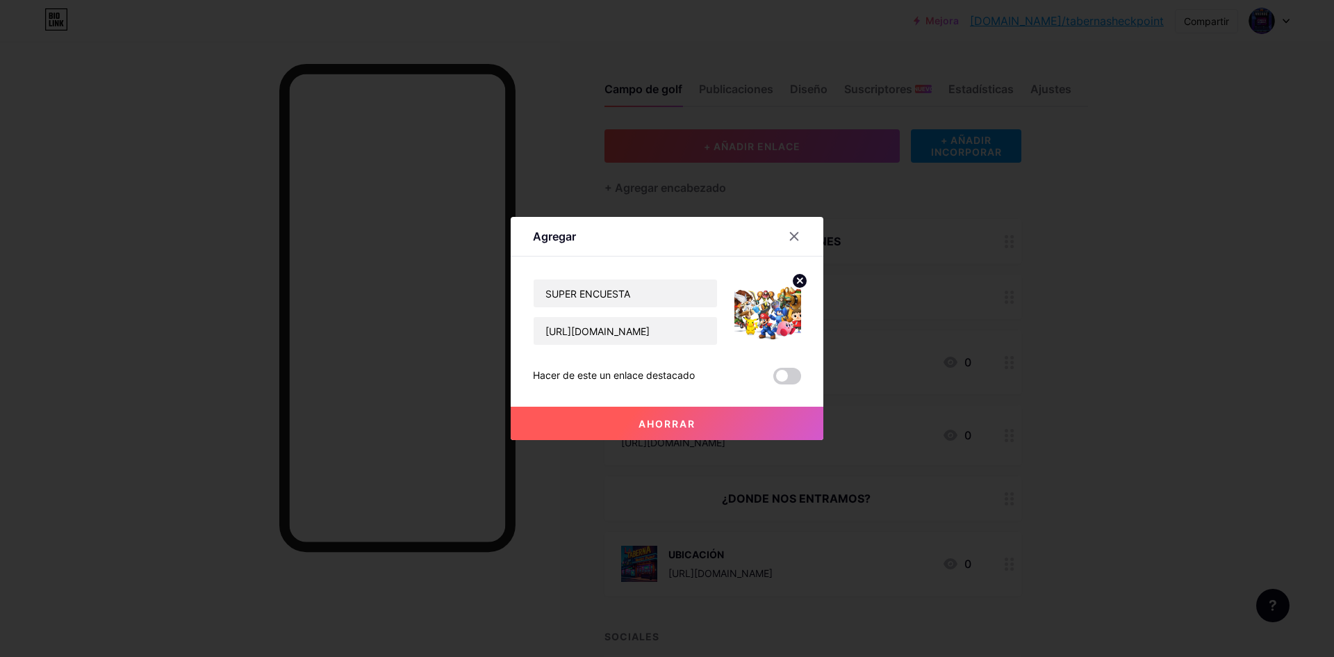
click at [734, 412] on button "Ahorrar" at bounding box center [667, 423] width 313 height 33
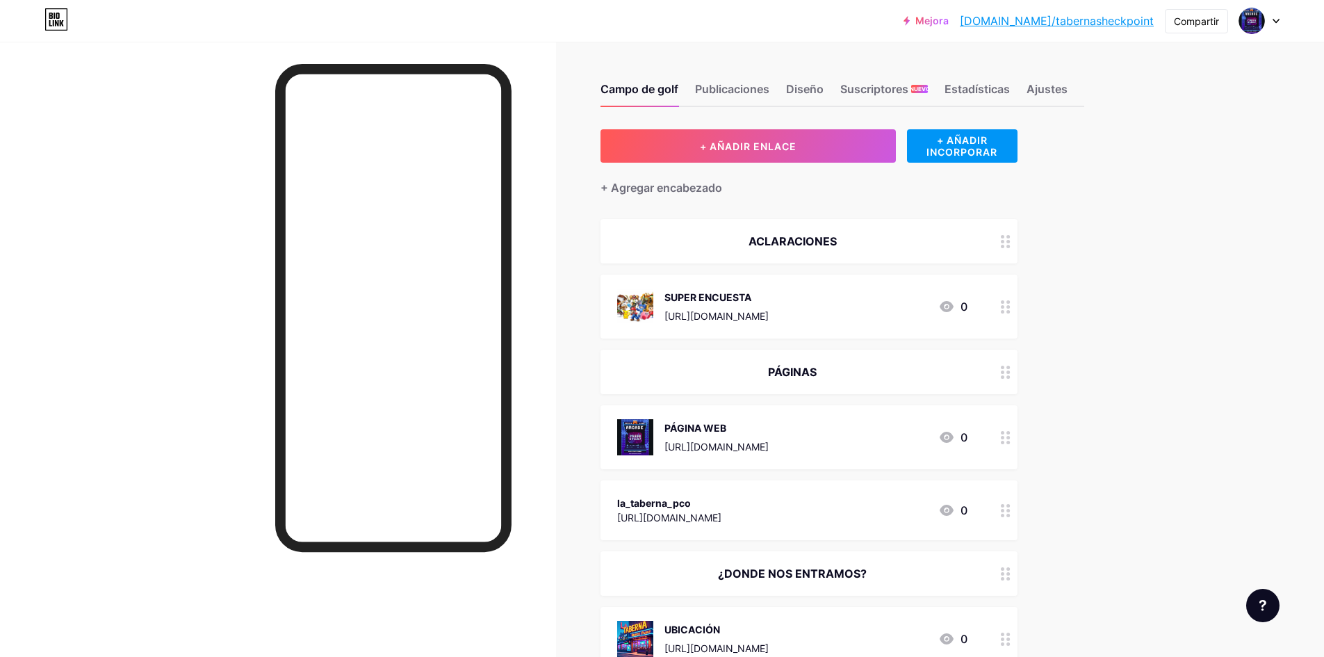
drag, startPoint x: 805, startPoint y: 368, endPoint x: 821, endPoint y: 215, distance: 154.4
click at [821, 215] on div "+ AÑADIR ENLACE + AÑADIR INCORPORAR + Agregar encabezado ACLARACIONES SUPER ENC…" at bounding box center [808, 487] width 417 height 717
click at [982, 385] on div "PÁGINAS" at bounding box center [808, 372] width 417 height 44
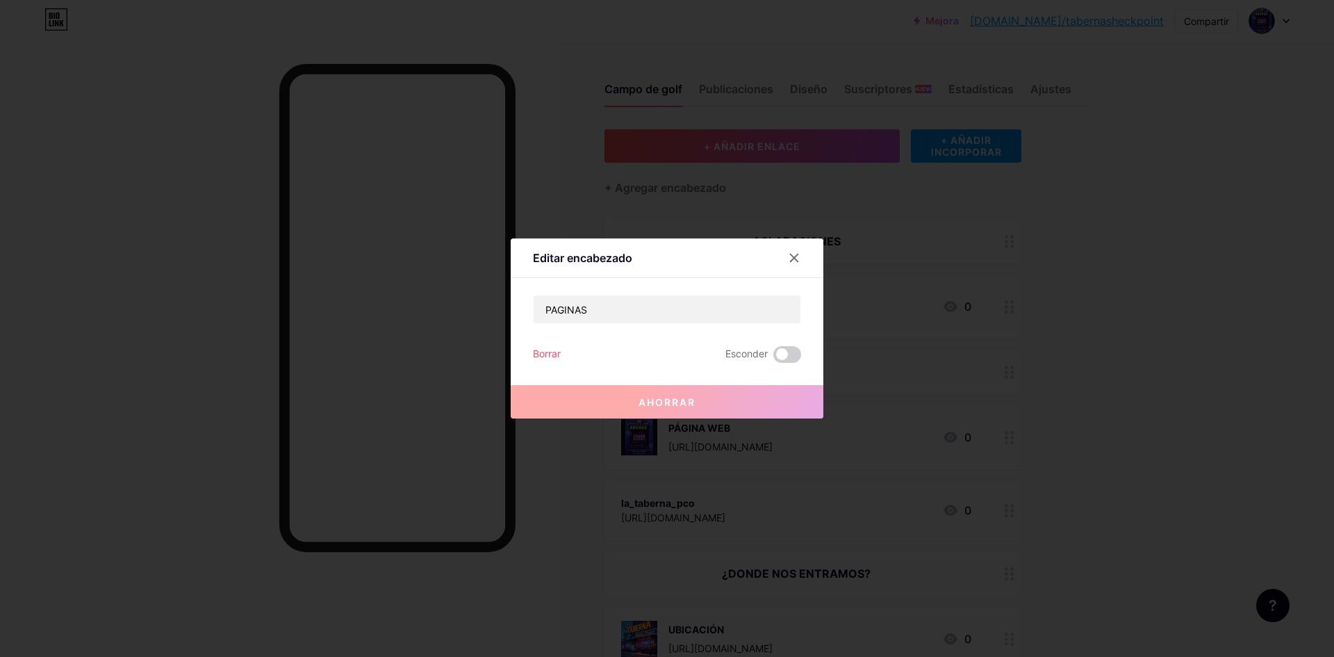
drag, startPoint x: 1075, startPoint y: 369, endPoint x: 1056, endPoint y: 362, distance: 20.7
click at [1056, 362] on div at bounding box center [667, 328] width 1334 height 657
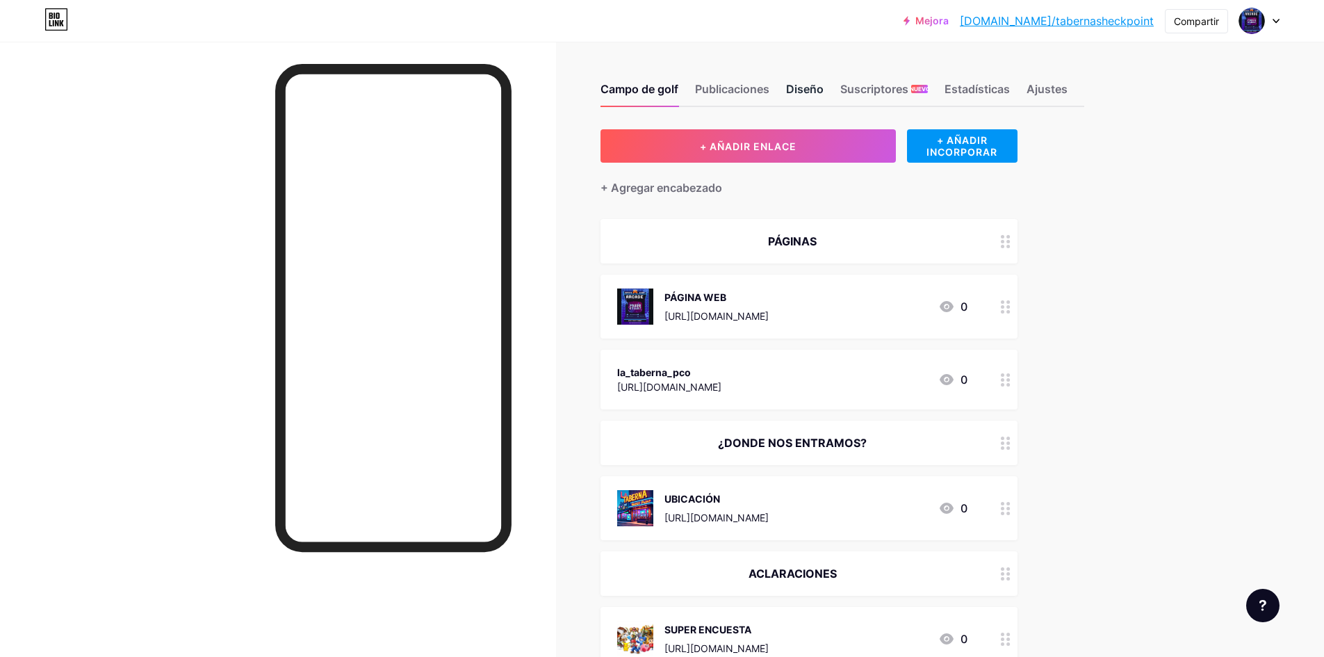
click at [802, 92] on font "Diseño" at bounding box center [805, 89] width 38 height 14
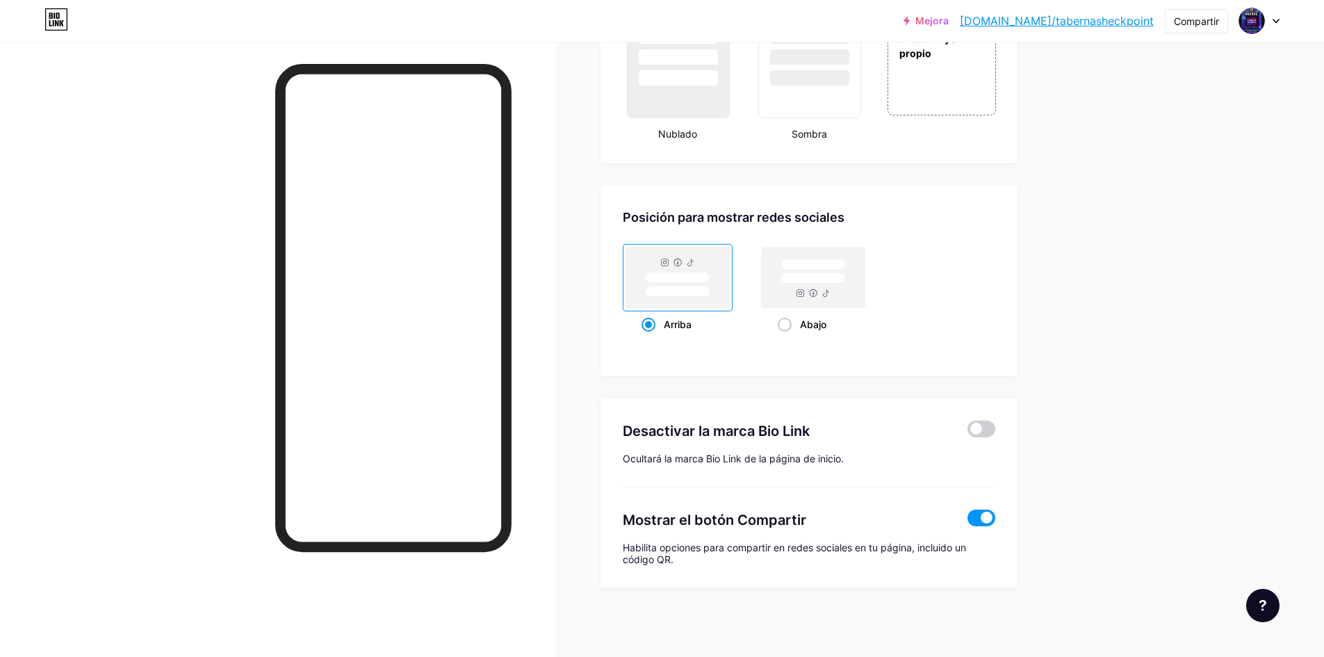
scroll to position [1716, 0]
click at [982, 432] on span at bounding box center [981, 428] width 28 height 17
click at [967, 432] on input "checkbox" at bounding box center [967, 432] width 0 height 0
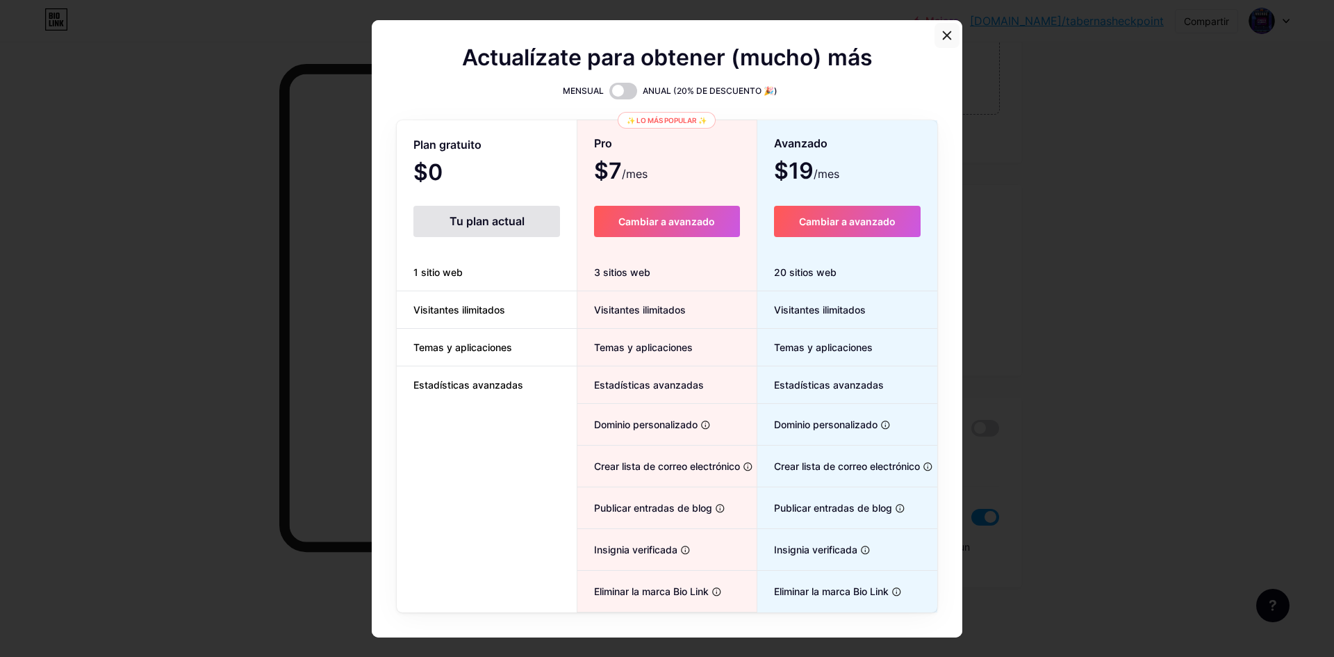
click at [935, 31] on div at bounding box center [947, 35] width 25 height 25
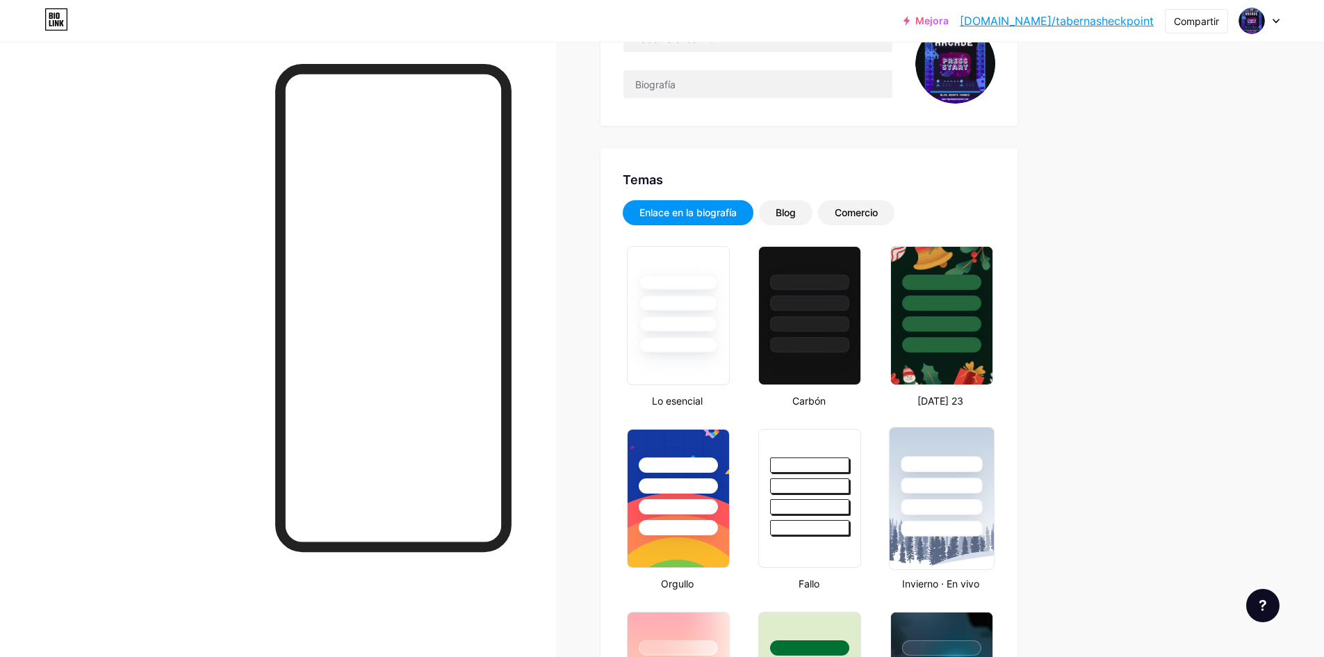
scroll to position [0, 0]
